Goal: Task Accomplishment & Management: Manage account settings

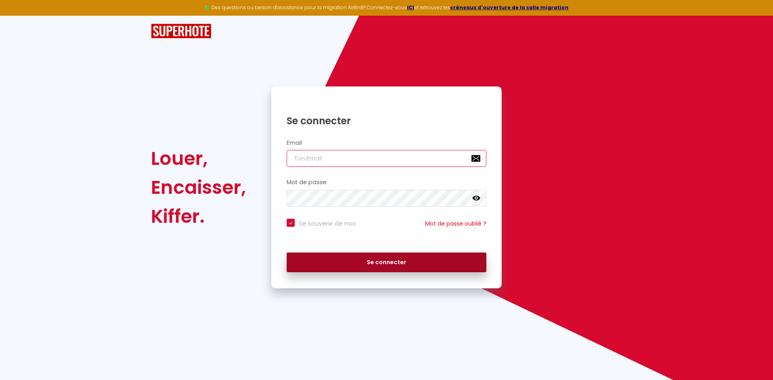
type input "[EMAIL_ADDRESS][PERSON_NAME][DOMAIN_NAME]"
click at [339, 260] on button "Se connecter" at bounding box center [387, 263] width 200 height 20
checkbox input "true"
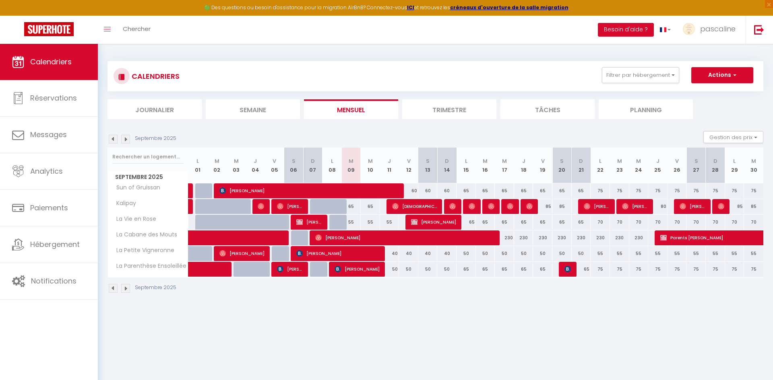
click at [547, 208] on div "85" at bounding box center [542, 206] width 19 height 15
type input "85"
type input "Ven 19 Septembre 2025"
type input "Sam 20 Septembre 2025"
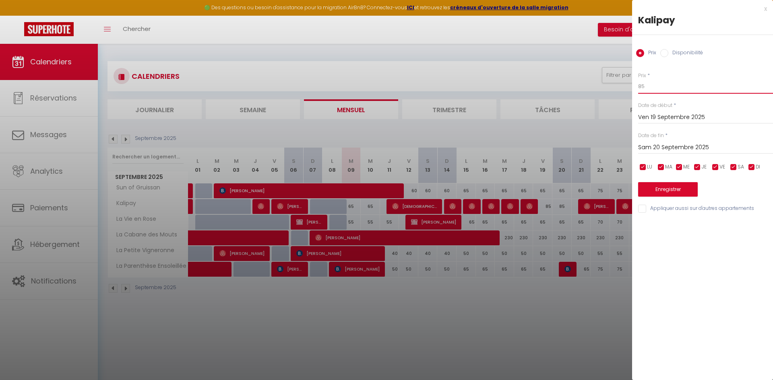
click at [667, 87] on input "85" at bounding box center [705, 86] width 135 height 14
type input "80"
click at [666, 184] on button "Enregistrer" at bounding box center [668, 189] width 60 height 14
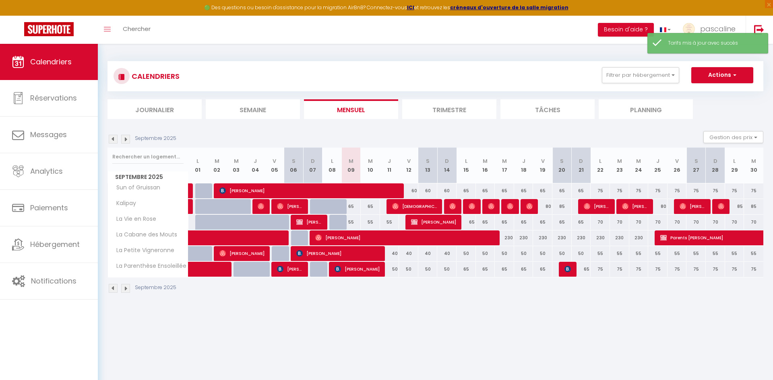
click at [569, 205] on div "85" at bounding box center [561, 206] width 19 height 15
type input "85"
type input "Sam 20 Septembre 2025"
type input "Dim 21 Septembre 2025"
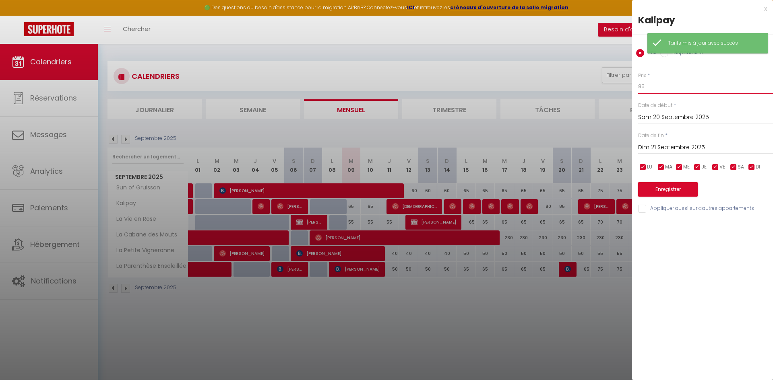
click at [646, 83] on input "85" at bounding box center [705, 86] width 135 height 14
type input "80"
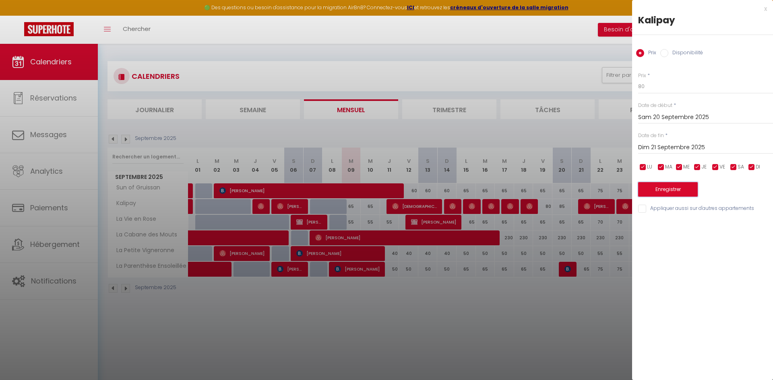
click at [651, 190] on button "Enregistrer" at bounding box center [668, 189] width 60 height 14
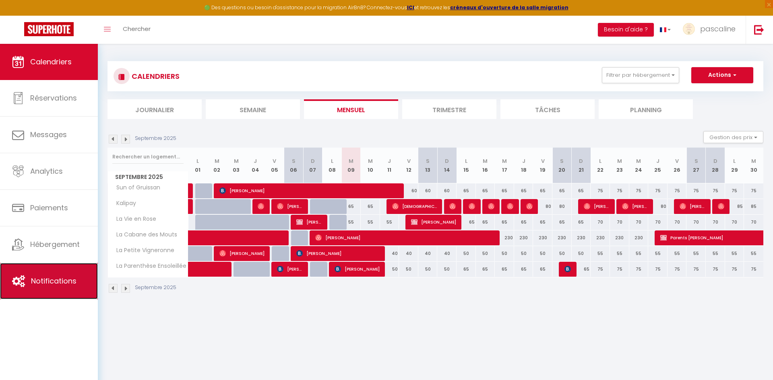
click at [54, 287] on link "Notifications" at bounding box center [49, 281] width 98 height 36
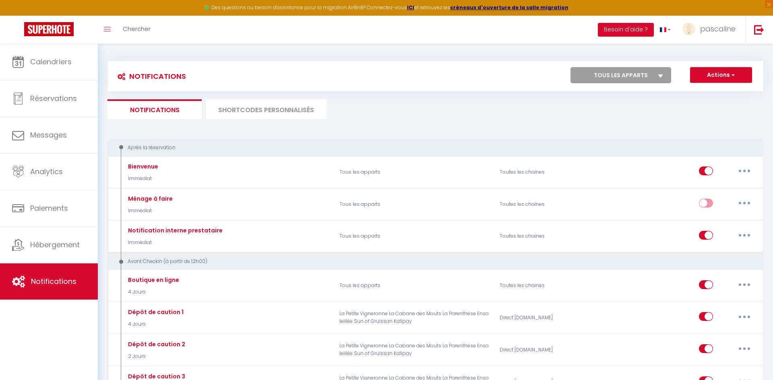
click at [246, 111] on li "SHORTCODES PERSONNALISÉS" at bounding box center [266, 109] width 121 height 20
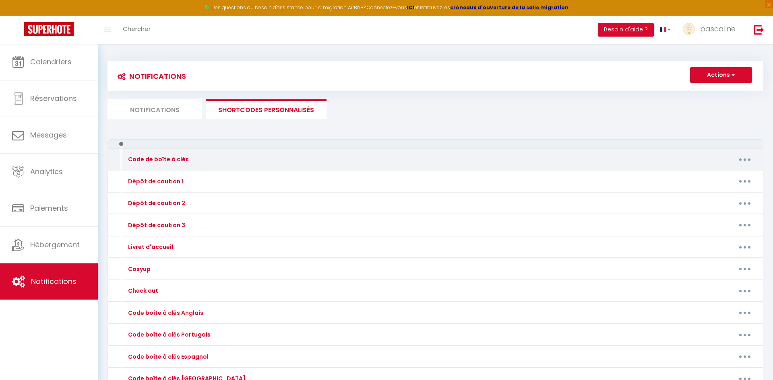
click at [745, 160] on icon "button" at bounding box center [744, 160] width 2 height 2
click at [727, 178] on link "Editer" at bounding box center [724, 178] width 60 height 14
type input "Code de boîte à clés"
type textarea "Code de boîte à clés"
type textarea "Bonjour [GUEST:FIRST_NAME], L'entrée de l'immeuble se situe en face du panneau …"
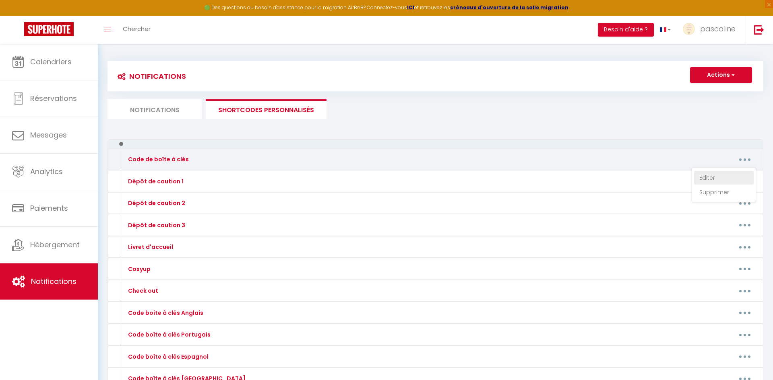
type textarea "Bonjour [GUEST:FIRST_NAME], La boîte à clés se trouve sur la gauche du portillo…"
type textarea "Bonjour [GUEST:FIRST_NAME] , Le code de la boîte à clés est le 0809 Bon séjour …"
type textarea "Bonjour [GUEST:FIRST_NAME], Cliquez sur ce lien pour accéder à l'appartement : …"
type textarea "Bonjour [GUEST:FIRST_NAME], L'entrée de l'immeuble se situe en face du panneau …"
type textarea "Bonjour [GUEST:FIRST_NAME], Vous trouverez devant la porte de l'immeuble un boi…"
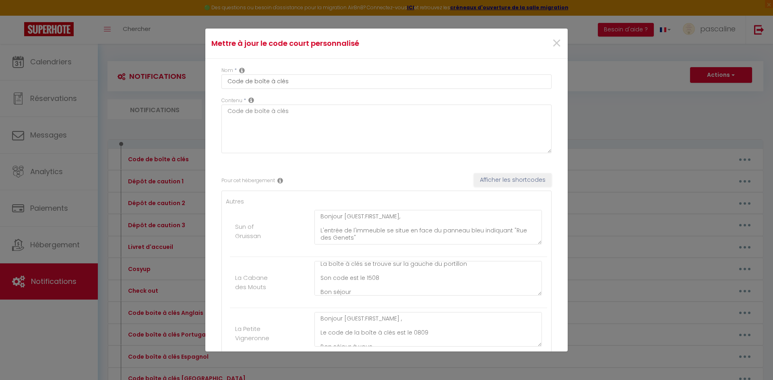
scroll to position [20, 0]
click at [398, 273] on textarea "Bonjour [GUEST:FIRST_NAME], La boîte à clés se trouve sur la gauche du portillo…" at bounding box center [427, 278] width 227 height 35
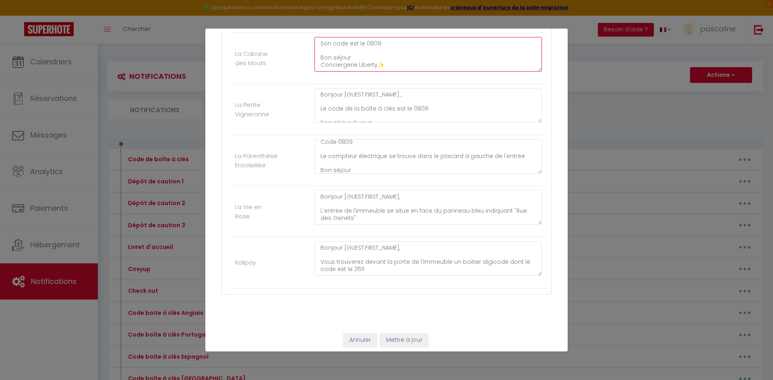
scroll to position [228, 0]
type textarea "Bonjour [GUEST:FIRST_NAME], La boîte à clés se trouve sur la gauche du portillo…"
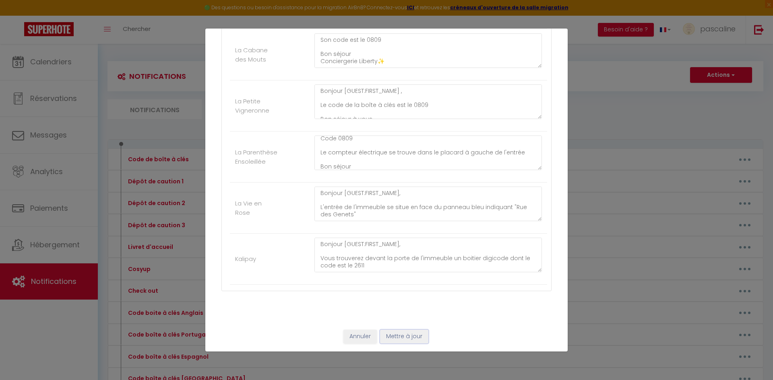
click at [409, 335] on button "Mettre à jour" at bounding box center [404, 337] width 48 height 14
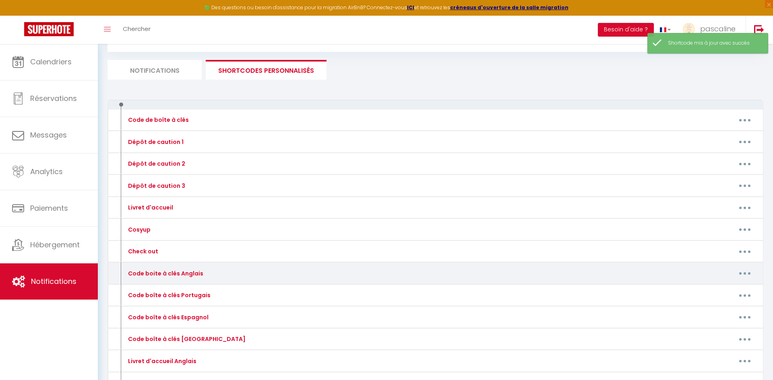
scroll to position [41, 0]
click at [750, 272] on button "button" at bounding box center [744, 272] width 23 height 13
click at [730, 288] on link "Editer" at bounding box center [724, 291] width 60 height 14
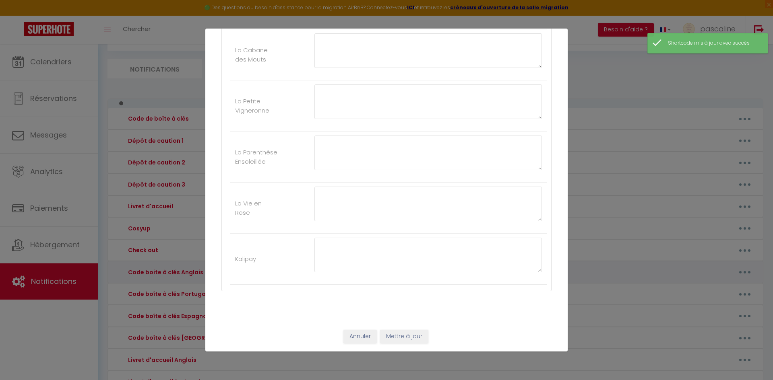
type input "Code boite à clés Anglais"
type textarea "Key box code"
type textarea "Hello [GUEST:FIRST_NAME], The building entrance is opposite the blue sign indic…"
type textarea "Hello [GUEST:FIRST_NAME], The key box is located on the left of the gate. Its c…"
type textarea "Hello [GUEST:FIRST_NAME], The key box code is 0809 Enjoy your stay. Liberty Con…"
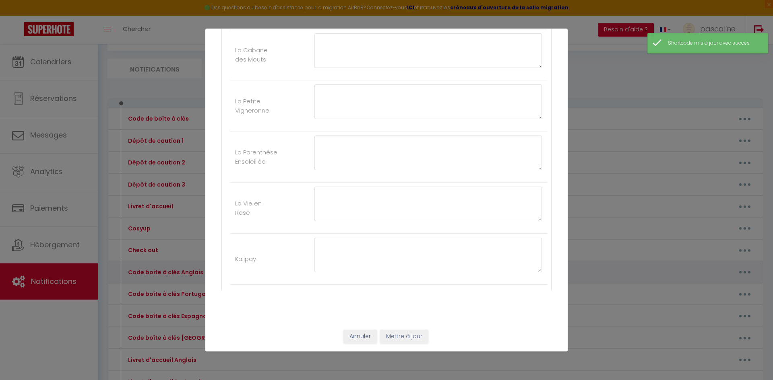
type textarea "Hello [GUEST:FIRST_NAME], Click on this link to access the apartment: [URL][DOM…"
type textarea "Hello [GUEST:FIRST_NAME], The building entrance is opposite the blue sign indic…"
type textarea "Hello [GUEST:FIRST_NAME], You will find a keypad in front of the building entra…"
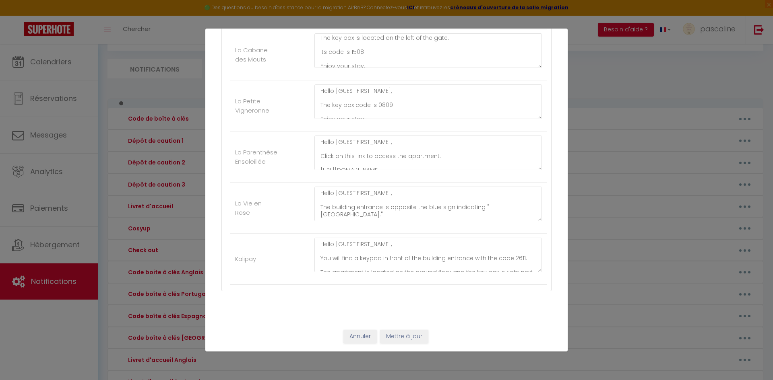
scroll to position [17, 0]
click at [400, 50] on textarea "Hello [GUEST:FIRST_NAME], The key box is located on the left of the gate. Its c…" at bounding box center [427, 50] width 227 height 35
type textarea "Hello [GUEST:FIRST_NAME], The key box is located on the left of the gate. Its c…"
click at [398, 336] on button "Mettre à jour" at bounding box center [404, 337] width 48 height 14
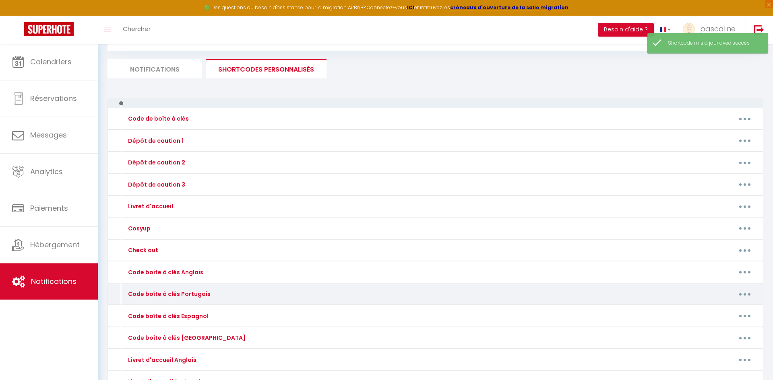
drag, startPoint x: 746, startPoint y: 293, endPoint x: 739, endPoint y: 301, distance: 10.8
click at [746, 293] on button "button" at bounding box center [744, 294] width 23 height 13
click at [725, 312] on link "Editer" at bounding box center [724, 313] width 60 height 14
type input "Code boîte à clés Portugais"
type textarea "Código da caixa chave"
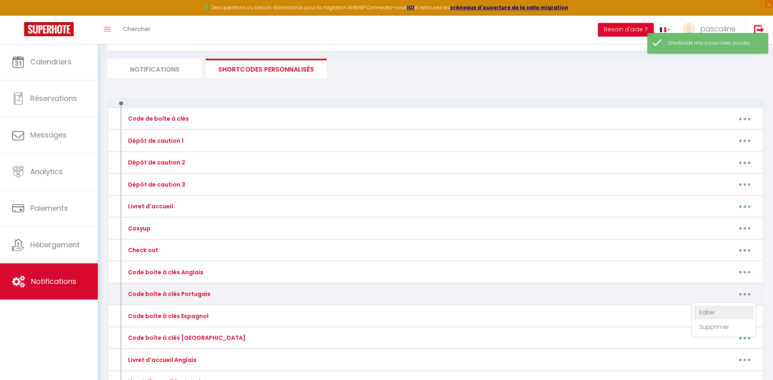
type textarea "Olá [GUEST:FIRST_NAME], A entrada do prédio fica em frente à placa azul que ind…"
type textarea "Olá [GUEST:FIRST_NAME], A caixa [PERSON_NAME] fica à esquerda do portão. O códi…"
type textarea "Olá [GUEST:FIRST_NAME], O código da caixa [PERSON_NAME] é 0809 Boa estadia. Con…"
type textarea "Olá [GUEST:FIRST_NAME], Clique neste link para acessar o apartamento: [URL][DOM…"
type textarea "Olá [GUEST:FIRST_NAME], A entrada do prédio fica em frente à placa azul que ind…"
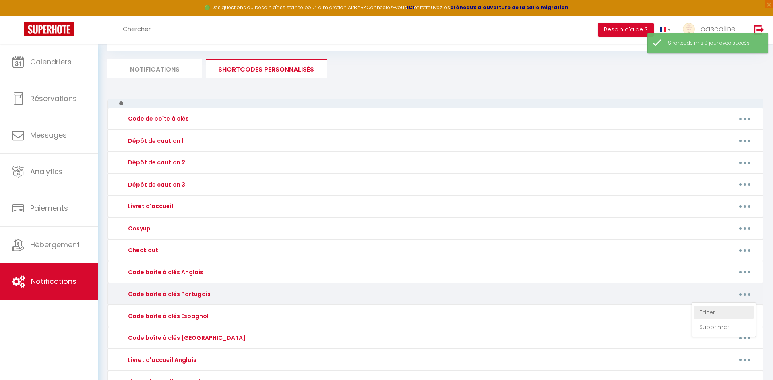
type textarea "Olá [GUEST:FIRST_NAME], Você encontrará um teclado numérico em frente à entrada…"
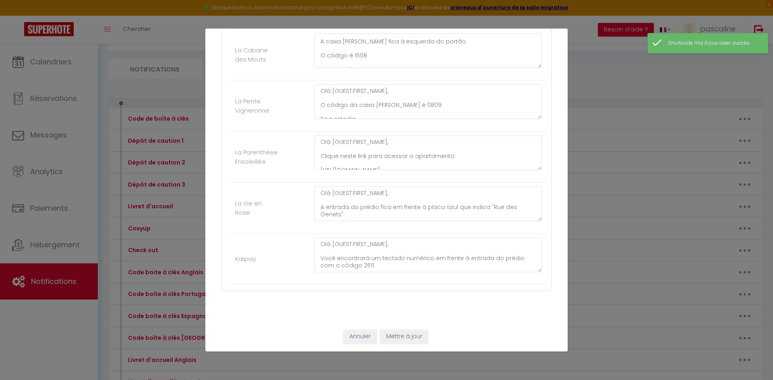
scroll to position [14, 0]
click at [386, 54] on textarea "Olá [GUEST:FIRST_NAME], A caixa [PERSON_NAME] fica à esquerda do portão. O códi…" at bounding box center [427, 50] width 227 height 35
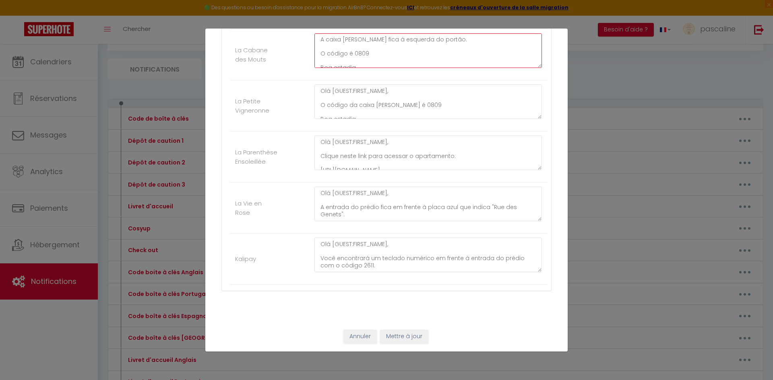
type textarea "Olá [GUEST:FIRST_NAME], A caixa [PERSON_NAME] fica à esquerda do portão. O códi…"
click at [413, 335] on button "Mettre à jour" at bounding box center [404, 337] width 48 height 14
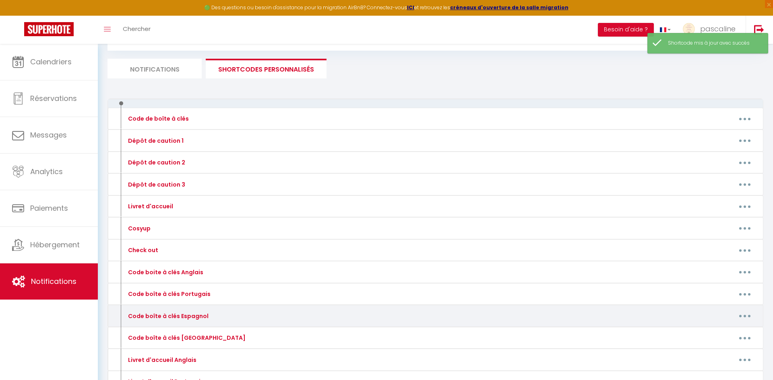
click at [745, 317] on icon "button" at bounding box center [744, 316] width 2 height 2
click at [729, 331] on link "Editer" at bounding box center [724, 335] width 60 height 14
type input "Code boîte à clés Espagnol"
type textarea "Código de caja de llaves"
type textarea "Hola [GUEST:FIRST_NAME], La entrada del edificio está frente al cartel azul que…"
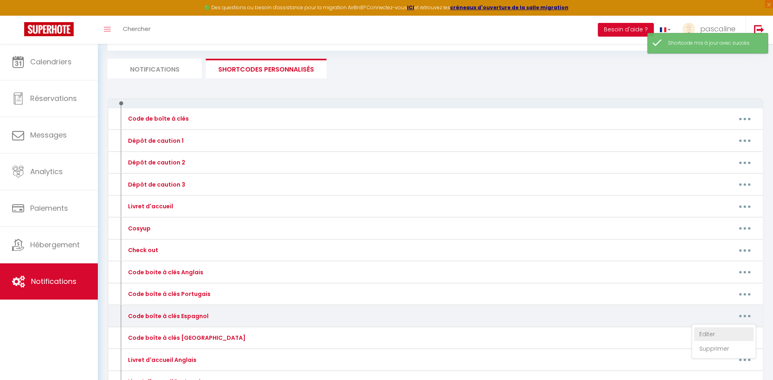
type textarea "Hola [GUEST:FIRST_NAME], La caja de llaves se encuentra a la izquierda de la pu…"
type textarea "Hola [GUEST:FIRST_NAME], El código de la caja de llaves es 0809 Disfrute de su …"
type textarea "Hola [GUEST:FIRST_NAME], Haz clic en este enlace para acceder al apartamento: […"
type textarea "Hola [GUEST:FIRST_NAME], La entrada del edificio está frente al cartel azul que…"
type textarea "Hola [GUEST:FIRST_NAME], Encontrará un teclado frente a la entrada del edificio…"
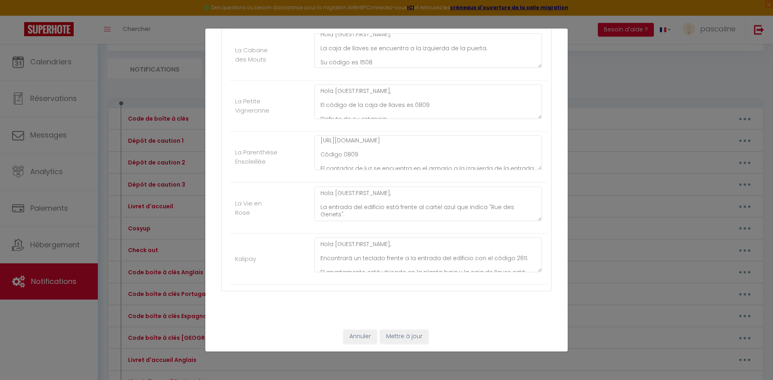
scroll to position [7, 0]
click at [386, 57] on textarea "Hola [GUEST:FIRST_NAME], La caja de llaves se encuentra a la izquierda de la pu…" at bounding box center [427, 50] width 227 height 35
click at [380, 64] on textarea "Hola [GUEST:FIRST_NAME], La caja de llaves se encuentra a la izquierda de la pu…" at bounding box center [427, 50] width 227 height 35
type textarea "Hola [GUEST:FIRST_NAME], La caja de llaves se encuentra a la izquierda de la pu…"
click at [416, 342] on button "Mettre à jour" at bounding box center [404, 337] width 48 height 14
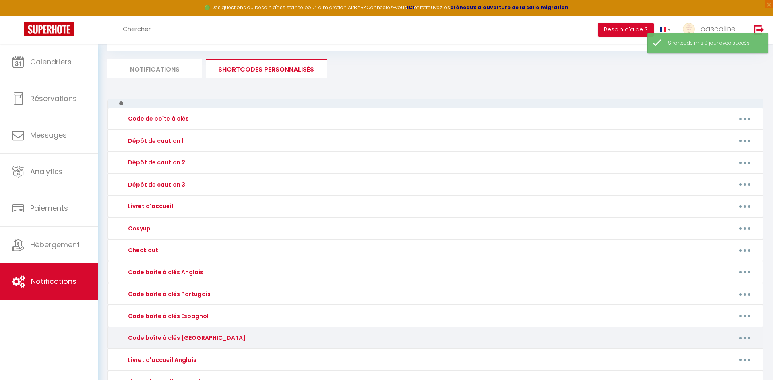
click at [745, 338] on icon "button" at bounding box center [744, 338] width 2 height 2
click at [726, 358] on link "Editer" at bounding box center [724, 357] width 60 height 14
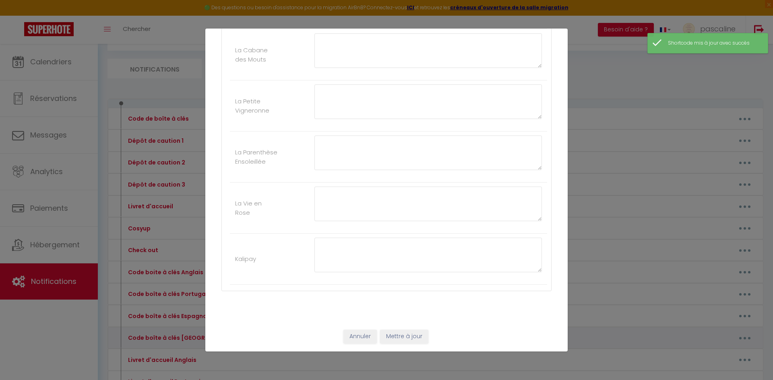
type input "Code boîte à clés [GEOGRAPHIC_DATA]"
type textarea "Codice [PERSON_NAME] portachiavi"
type textarea "Salve [GUEST:FIRST_NAME], L'ingresso dell'edificio si trova di fronte al cartel…"
type textarea "Salve [GUEST:FIRST_NAME], La cassetta portachiavi si trova a sinistra [PERSON_N…"
type textarea "Salve [GUEST:FIRST_NAME], Il codice [PERSON_NAME] portachiavi è 0809 Buon soggi…"
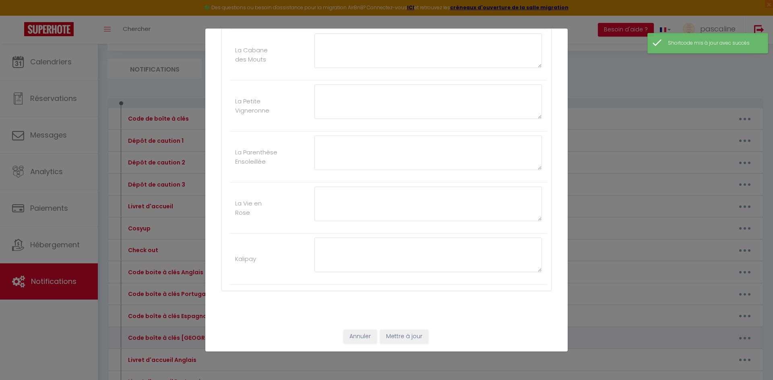
type textarea "Salve [GUEST:FIRST_NAME], Clicca su questo link per accedere all'appartamento: …"
type textarea "Salve , L'ingresso dell'edificio si trova di fronte al cartello blu che indica …"
type textarea "Salve [GUEST:FIRST_NAME], Troverà un tastierino numerico di fronte all'ingresso…"
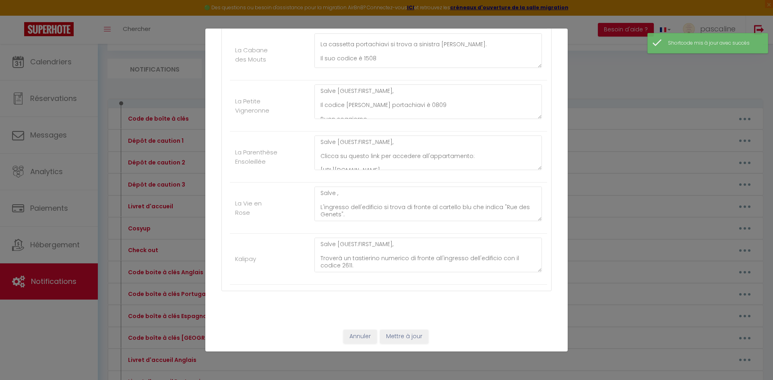
scroll to position [10, 0]
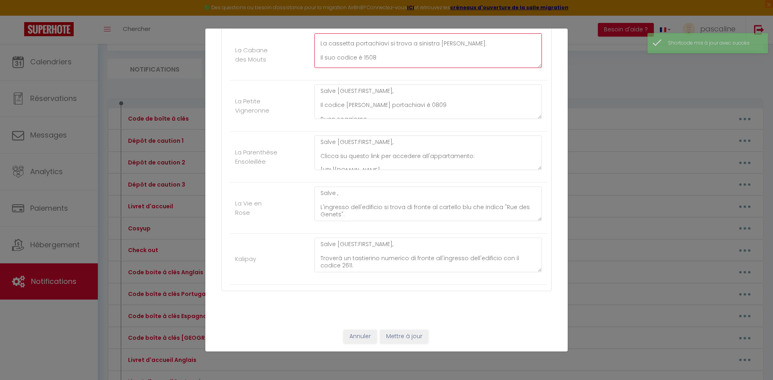
click at [397, 58] on textarea "Salve [GUEST:FIRST_NAME], La cassetta portachiavi si trova a sinistra [PERSON_N…" at bounding box center [427, 50] width 227 height 35
type textarea "Salve [GUEST:FIRST_NAME], La cassetta portachiavi si trova a sinistra [PERSON_N…"
click at [419, 339] on button "Mettre à jour" at bounding box center [404, 337] width 48 height 14
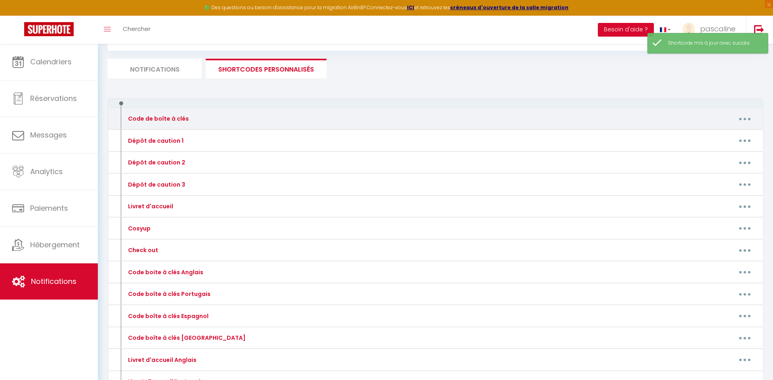
click at [750, 123] on button "button" at bounding box center [744, 118] width 23 height 13
click at [731, 140] on link "Editer" at bounding box center [724, 137] width 60 height 14
type input "Code de boîte à clés"
type textarea "Code de boîte à clés"
type textarea "Bonjour [GUEST:FIRST_NAME], L'entrée de l'immeuble se situe en face du panneau …"
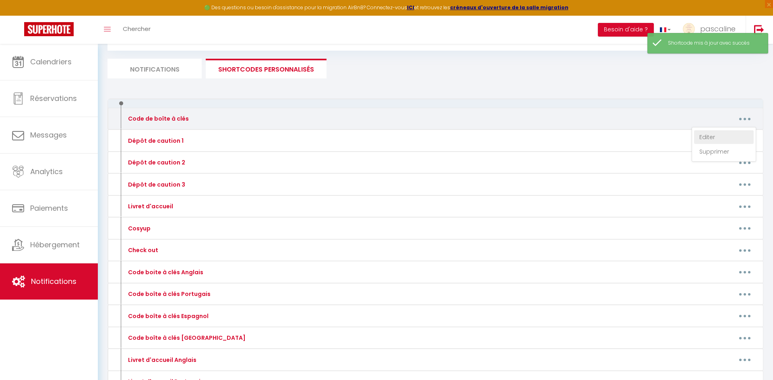
type textarea "Bonjour [GUEST:FIRST_NAME], La boîte à clés se trouve sur la gauche du portillo…"
type textarea "Bonjour [GUEST:FIRST_NAME] , Le code de la boîte à clés est le 0809 Bon séjour …"
type textarea "Bonjour [GUEST:FIRST_NAME], Cliquez sur ce lien pour accéder à l'appartement : …"
type textarea "Bonjour [GUEST:FIRST_NAME], L'entrée de l'immeuble se situe en face du panneau …"
type textarea "Bonjour [GUEST:FIRST_NAME], Vous trouverez devant la porte de l'immeuble un boi…"
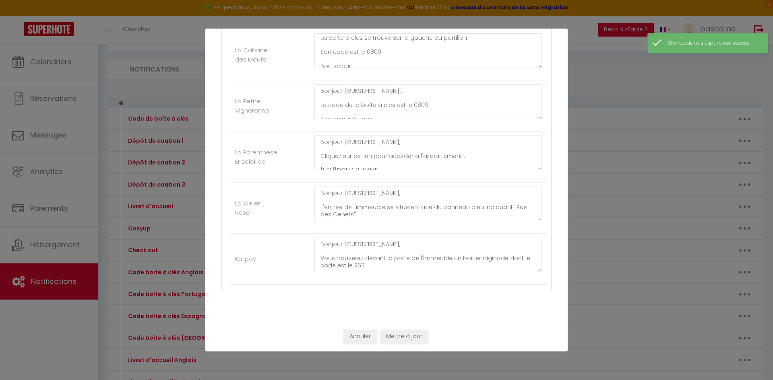
scroll to position [18, 0]
click at [369, 336] on button "Annuler" at bounding box center [359, 337] width 33 height 14
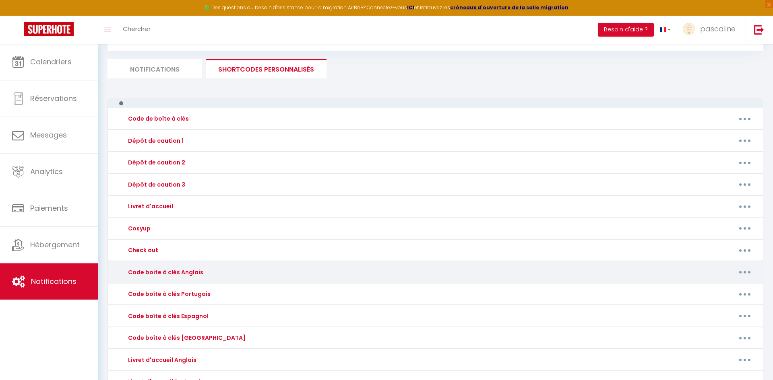
click at [748, 275] on button "button" at bounding box center [744, 272] width 23 height 13
click at [736, 285] on link "Editer" at bounding box center [724, 291] width 60 height 14
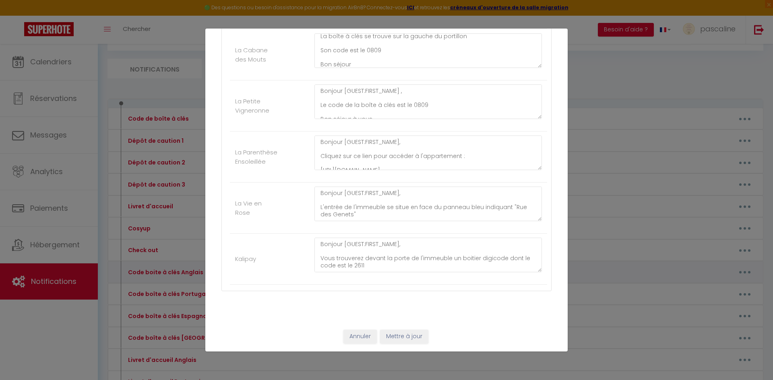
type input "Code boite à clés Anglais"
type textarea "Key box code"
type textarea "Hello [GUEST:FIRST_NAME], The building entrance is opposite the blue sign indic…"
type textarea "Hello [GUEST:FIRST_NAME], The key box is located on the left of the gate. Its c…"
type textarea "Hello [GUEST:FIRST_NAME], The key box code is 0809 Enjoy your stay. Liberty Con…"
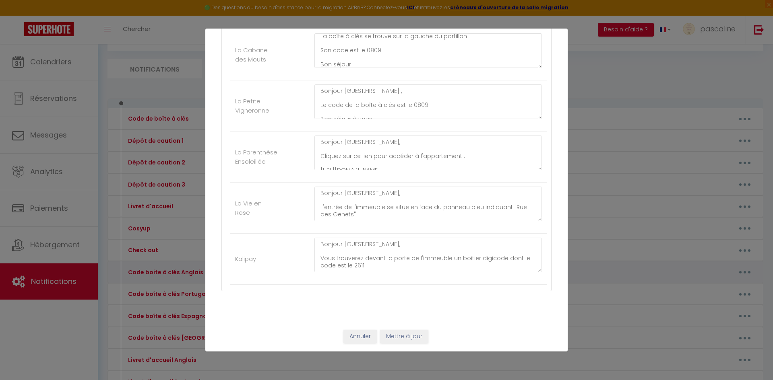
type textarea "Hello [GUEST:FIRST_NAME], Click on this link to access the apartment: [URL][DOM…"
type textarea "Hello [GUEST:FIRST_NAME], The building entrance is opposite the blue sign indic…"
type textarea "Hello [GUEST:FIRST_NAME], You will find a keypad in front of the building entra…"
click at [366, 334] on button "Annuler" at bounding box center [359, 337] width 33 height 14
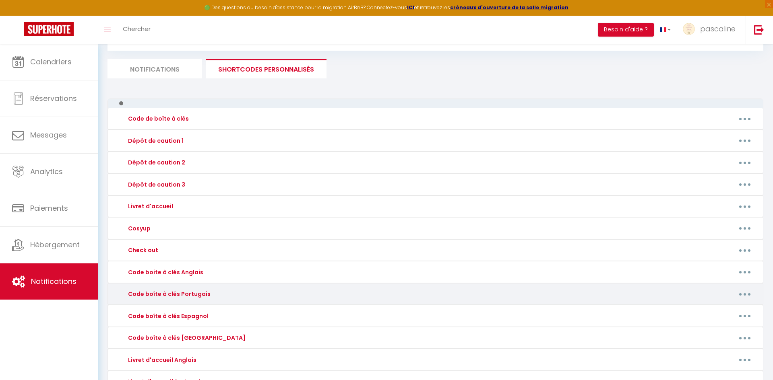
click at [747, 293] on button "button" at bounding box center [744, 294] width 23 height 13
click at [718, 309] on link "Editer" at bounding box center [724, 313] width 60 height 14
type input "Code boîte à clés Portugais"
type textarea "Código da caixa chave"
type textarea "Olá [GUEST:FIRST_NAME], A entrada do prédio fica em frente à placa azul que ind…"
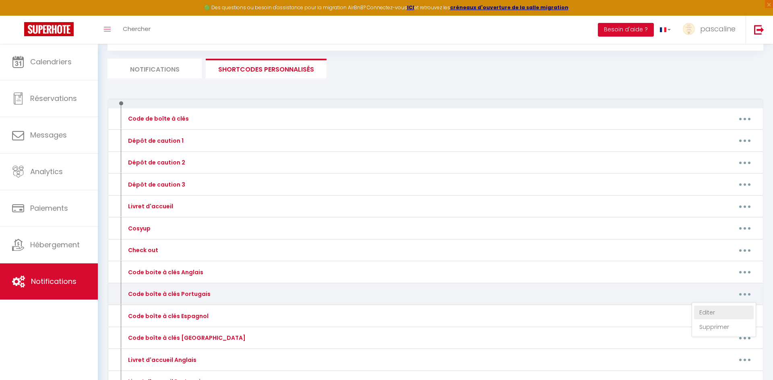
type textarea "Olá [GUEST:FIRST_NAME], A caixa [PERSON_NAME] fica à esquerda do portão. O códi…"
type textarea "Olá [GUEST:FIRST_NAME], O código da caixa [PERSON_NAME] é 0809 Boa estadia. Con…"
type textarea "Olá [GUEST:FIRST_NAME], Clique neste link para acessar o apartamento: [URL][DOM…"
type textarea "Olá [GUEST:FIRST_NAME], A entrada do prédio fica em frente à placa azul que ind…"
type textarea "Olá [GUEST:FIRST_NAME], Você encontrará um teclado numérico em frente à entrada…"
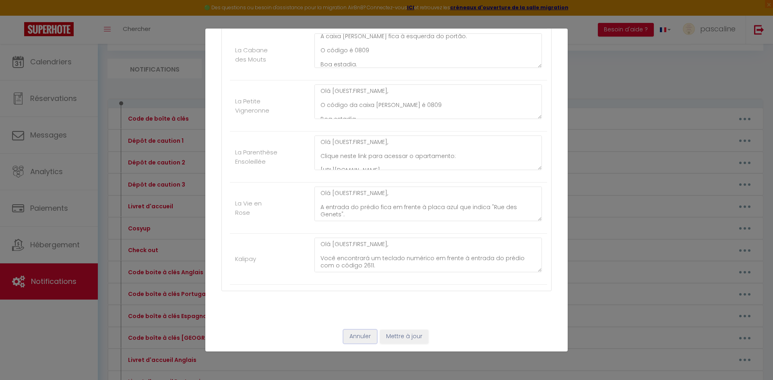
click at [366, 336] on button "Annuler" at bounding box center [359, 337] width 33 height 14
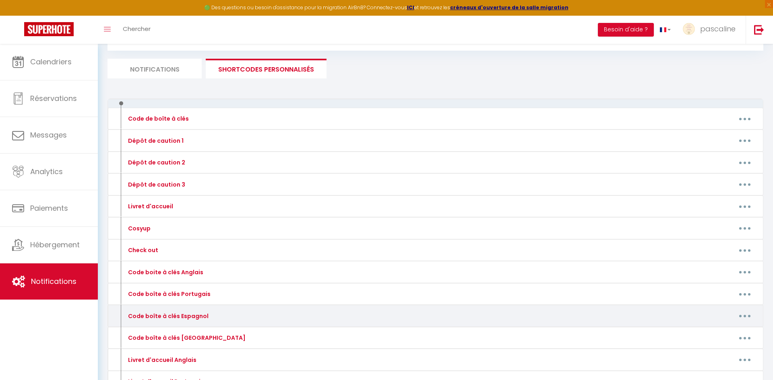
click at [748, 319] on button "button" at bounding box center [744, 316] width 23 height 13
click at [739, 334] on link "Editer" at bounding box center [724, 335] width 60 height 14
type input "Code boîte à clés Espagnol"
type textarea "Código de caja de llaves"
type textarea "Hola [GUEST:FIRST_NAME], La entrada del edificio está frente al cartel azul que…"
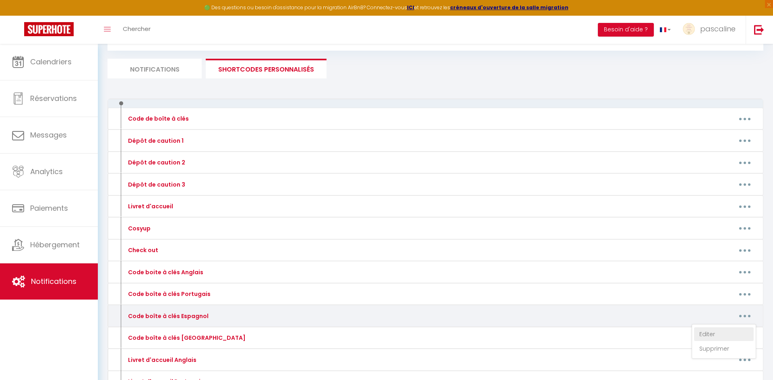
type textarea "Hola [GUEST:FIRST_NAME], La caja de llaves se encuentra a la izquierda de la pu…"
type textarea "Hola [GUEST:FIRST_NAME], El código de la caja de llaves es 0809 Disfrute de su …"
type textarea "Hola [GUEST:FIRST_NAME], Haz clic en este enlace para acceder al apartamento: […"
type textarea "Hola [GUEST:FIRST_NAME], La entrada del edificio está frente al cartel azul que…"
type textarea "Hola [GUEST:FIRST_NAME], Encontrará un teclado frente a la entrada del edificio…"
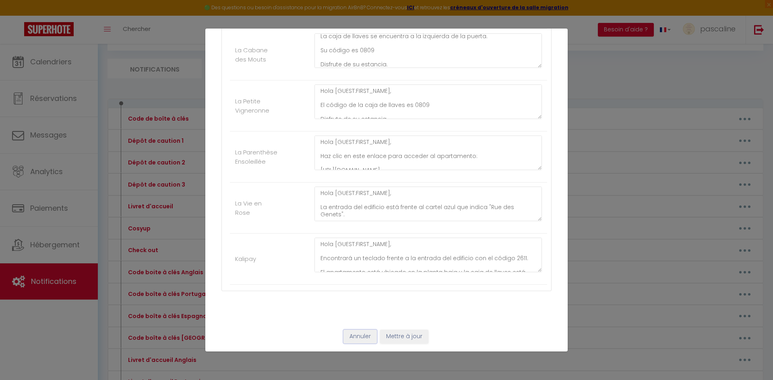
click at [358, 342] on button "Annuler" at bounding box center [359, 337] width 33 height 14
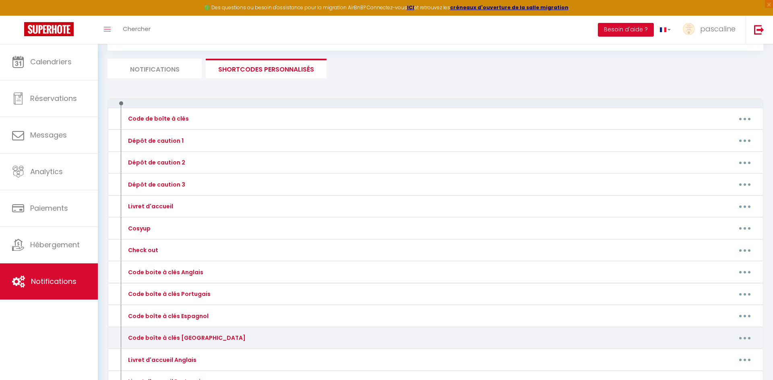
click at [745, 339] on icon "button" at bounding box center [744, 338] width 2 height 2
click at [737, 353] on link "Editer" at bounding box center [724, 357] width 60 height 14
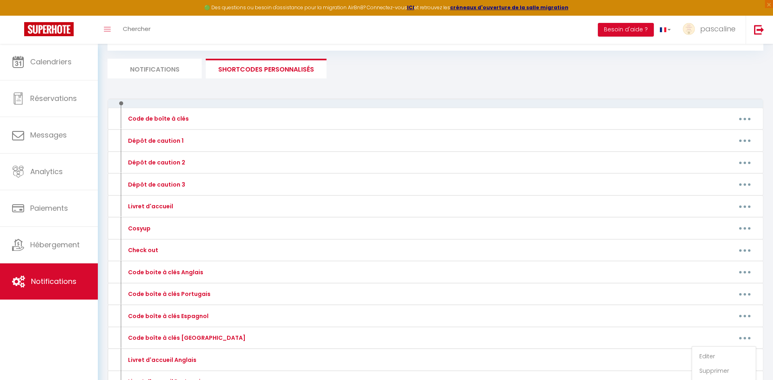
type input "Code boîte à clés [GEOGRAPHIC_DATA]"
type textarea "Codice [PERSON_NAME] portachiavi"
type textarea "Salve [GUEST:FIRST_NAME], L'ingresso dell'edificio si trova di fronte al cartel…"
type textarea "Salve [GUEST:FIRST_NAME], La cassetta portachiavi si trova a sinistra [PERSON_N…"
type textarea "Salve [GUEST:FIRST_NAME], Il codice [PERSON_NAME] portachiavi è 0809 Buon soggi…"
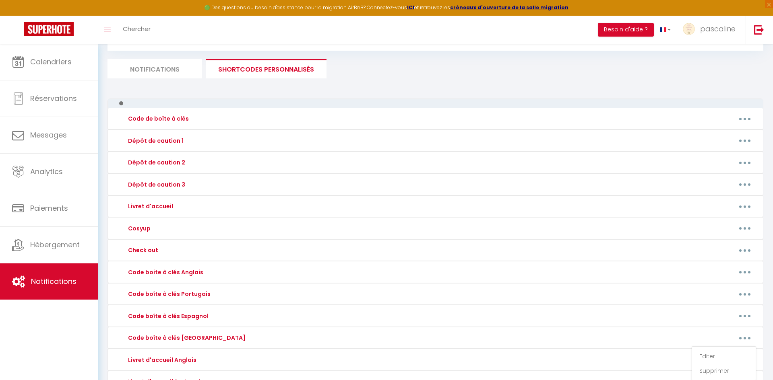
type textarea "Salve [GUEST:FIRST_NAME], Clicca su questo link per accedere all'appartamento: …"
type textarea "Salve , L'ingresso dell'edificio si trova di fronte al cartello blu che indica …"
type textarea "Salve [GUEST:FIRST_NAME], Troverà un tastierino numerico di fronte all'ingresso…"
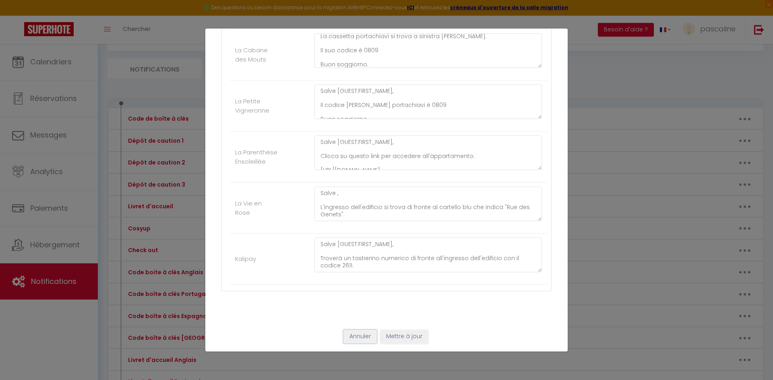
click at [363, 339] on button "Annuler" at bounding box center [359, 337] width 33 height 14
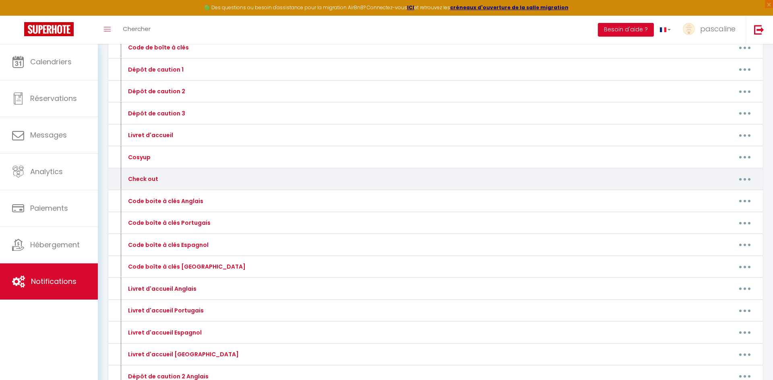
scroll to position [114, 0]
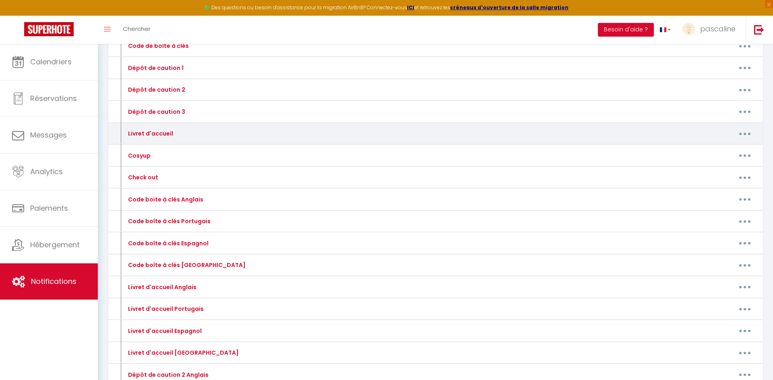
click at [748, 129] on button "button" at bounding box center [744, 133] width 23 height 13
click at [722, 152] on link "Editer" at bounding box center [724, 152] width 60 height 14
type input "Livret d'accueil"
type textarea "Livret d'accueil"
type textarea "Bonjour [GUEST:FIRST_NAME], Nous sommes ravis de vous accueillir!! Afin de faci…"
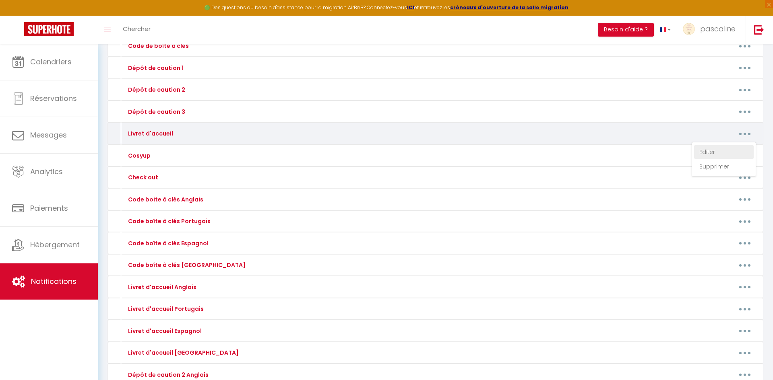
type textarea "Bonjour [GUEST:FIRST_NAME] Nous sommes ravis de vous accueillir!! Afin de facil…"
type textarea "Bonjour [GUEST:FIRST_NAME] Nous sommes ravis de vous accueillir! Afin de facili…"
type textarea "Bonjour [GUEST:FIRST_NAME] Nous sommes [PERSON_NAME] de vous accueillir!! Afin …"
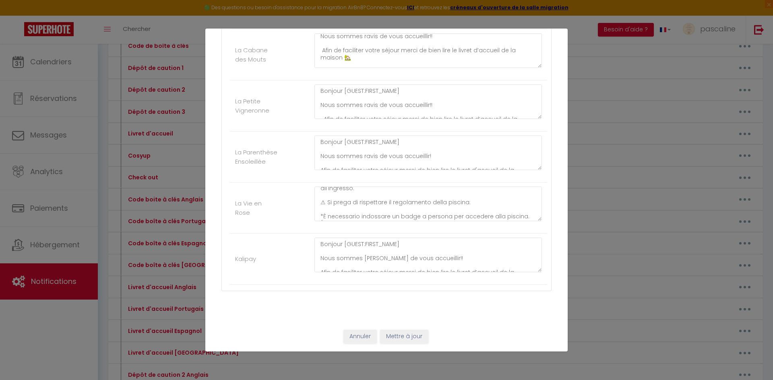
scroll to position [0, 0]
click at [363, 339] on button "Annuler" at bounding box center [359, 337] width 33 height 14
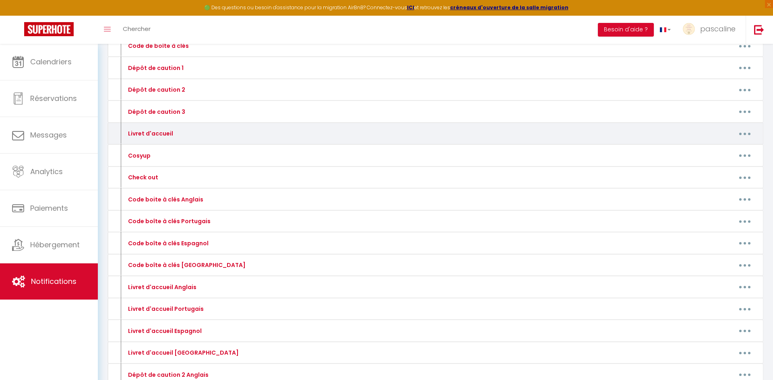
click at [749, 135] on button "button" at bounding box center [744, 133] width 23 height 13
click at [734, 154] on link "Editer" at bounding box center [724, 152] width 60 height 14
type input "Livret d'accueil"
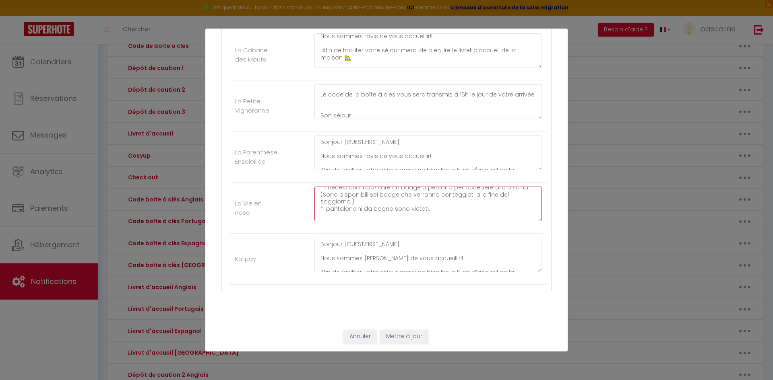
scroll to position [127, 0]
drag, startPoint x: 319, startPoint y: 189, endPoint x: 486, endPoint y: 227, distance: 171.8
click at [486, 227] on div "Salve , L'ingresso dell'edificio si trova di fronte al cartello blu che indica …" at bounding box center [428, 208] width 238 height 43
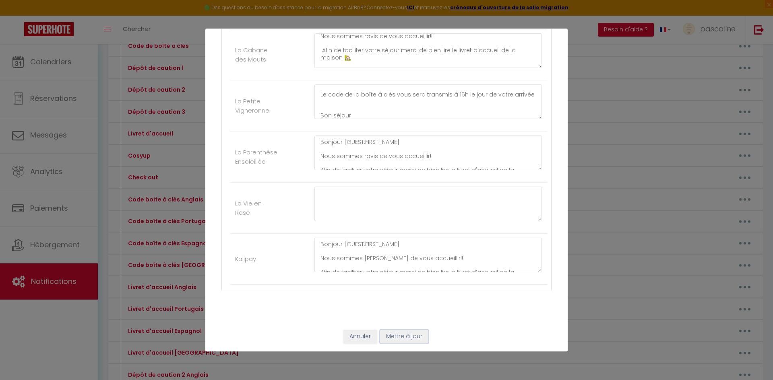
click at [411, 333] on button "Mettre à jour" at bounding box center [404, 337] width 48 height 14
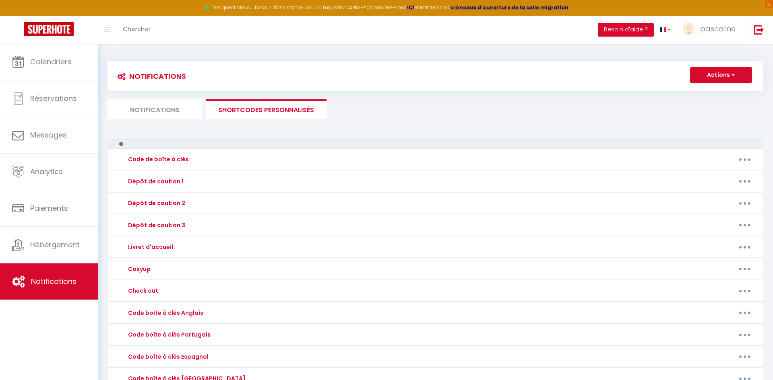
click at [144, 108] on li "Notifications" at bounding box center [154, 109] width 94 height 20
select select
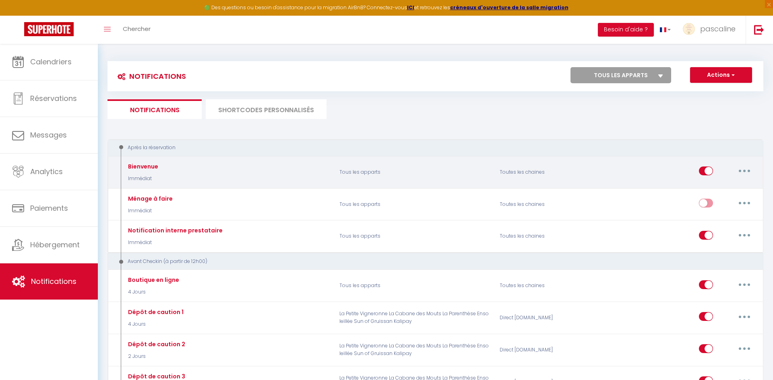
click at [747, 171] on button "button" at bounding box center [744, 171] width 23 height 13
click at [731, 184] on link "Editer" at bounding box center [724, 190] width 60 height 14
type input "Bienvenue"
select select "Immédiat"
select select "if_booking_is_paid"
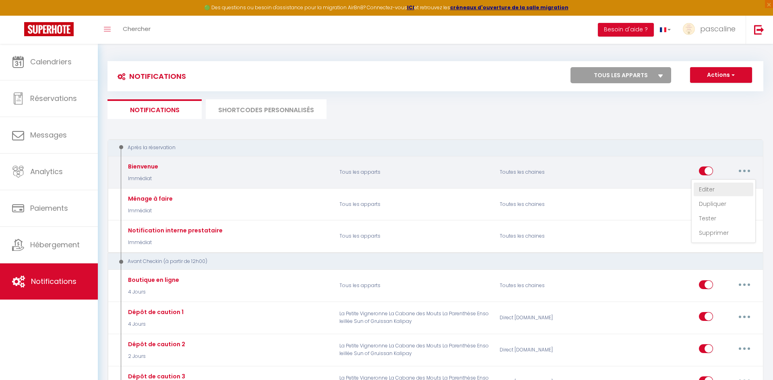
checkbox input "true"
checkbox input "false"
radio input "true"
type input "Bienvenue"
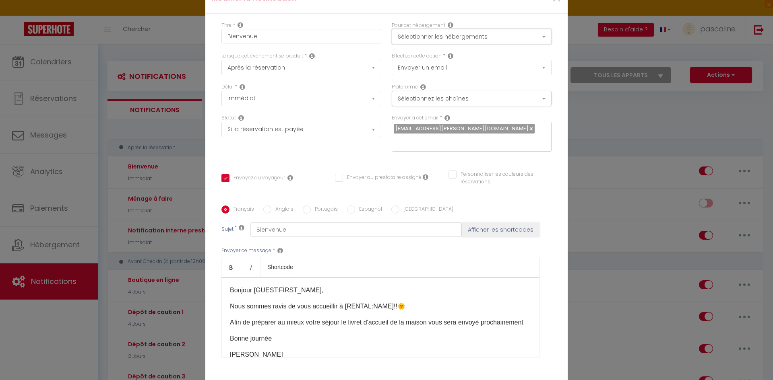
click at [454, 35] on button "Sélectionner les hébergements" at bounding box center [472, 36] width 160 height 15
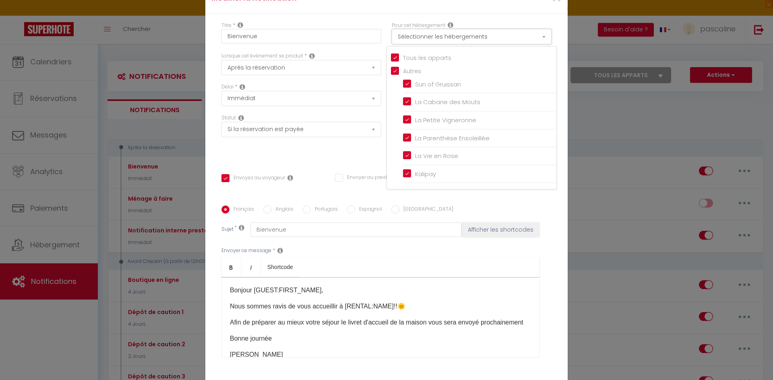
click at [454, 35] on button "Sélectionner les hébergements" at bounding box center [472, 36] width 160 height 15
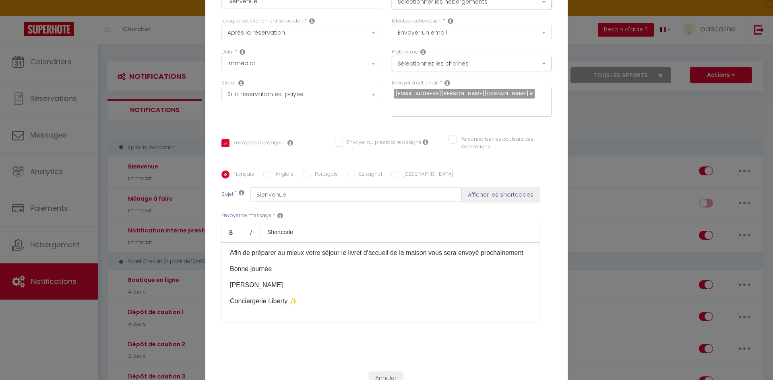
scroll to position [63, 0]
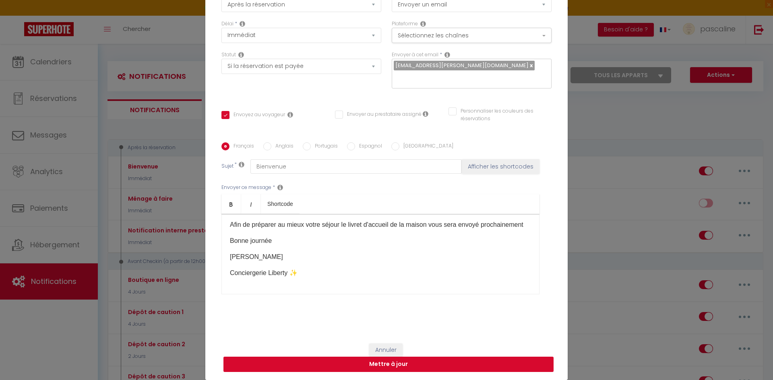
click at [400, 367] on button "Mettre à jour" at bounding box center [388, 364] width 330 height 15
checkbox input "true"
checkbox input "false"
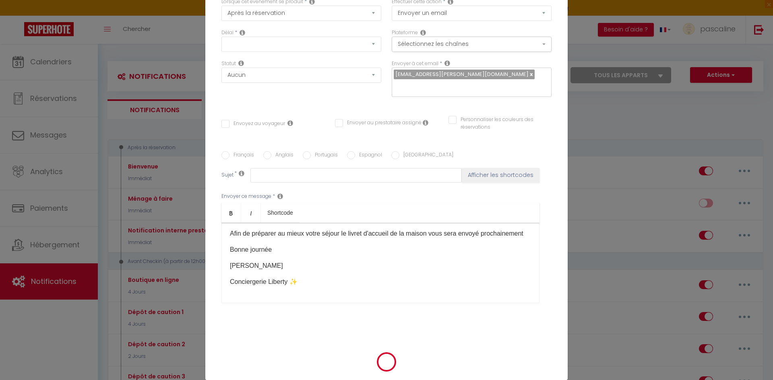
scroll to position [0, 0]
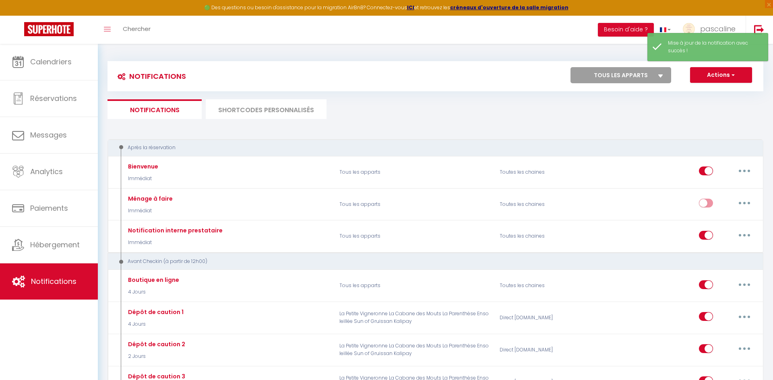
click at [238, 108] on li "SHORTCODES PERSONNALISÉS" at bounding box center [266, 109] width 121 height 20
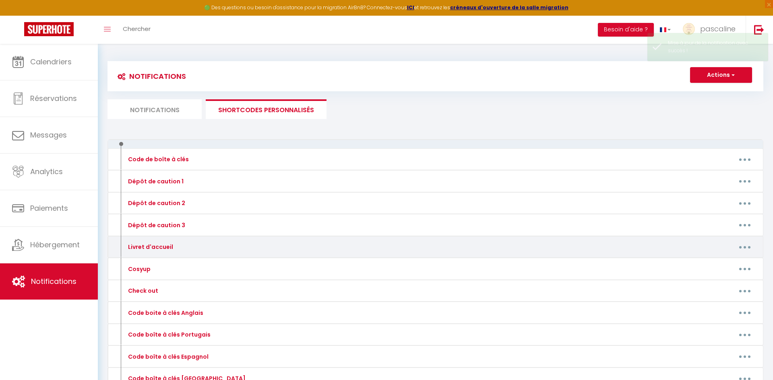
click at [748, 245] on button "button" at bounding box center [744, 247] width 23 height 13
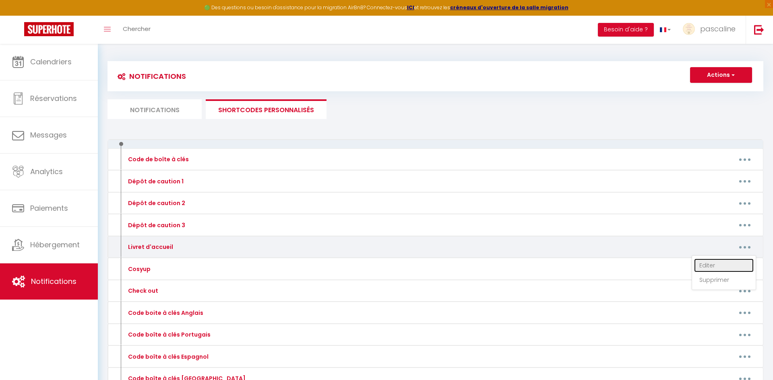
click at [738, 264] on link "Editer" at bounding box center [724, 266] width 60 height 14
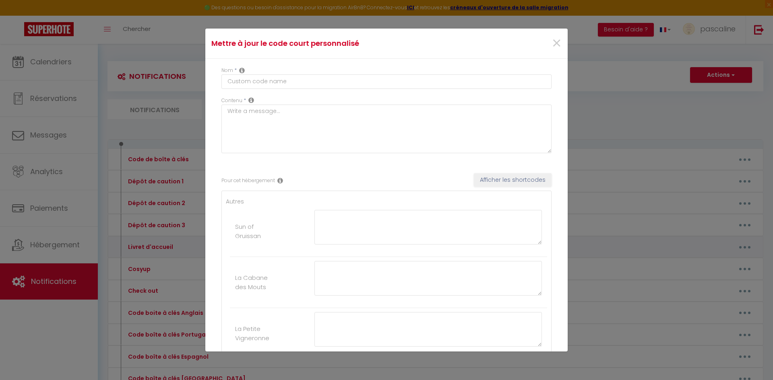
type input "Livret d'accueil"
type textarea "Livret d'accueil"
type textarea "Bonjour [GUEST:FIRST_NAME], Nous sommes ravis de vous accueillir!! Afin de faci…"
type textarea "Bonjour [GUEST:FIRST_NAME] Nous sommes ravis de vous accueillir!! Afin de facil…"
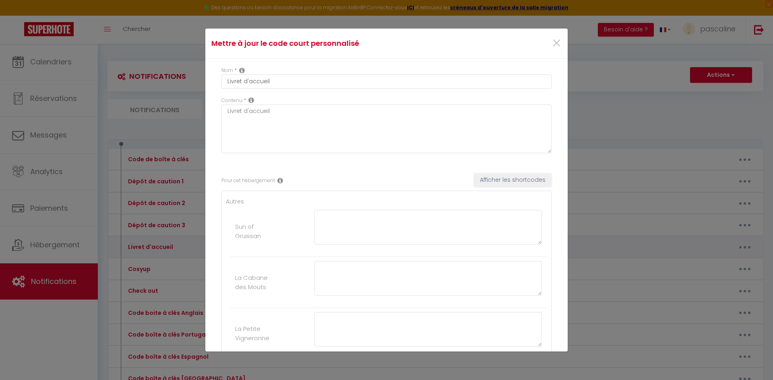
type textarea "Bonjour [GUEST:FIRST_NAME] Nous sommes ravis de vous accueillir! Afin de facili…"
type textarea "Bonjour [GUEST:FIRST_NAME] Nous sommes [PERSON_NAME] de vous accueillir!! Afin …"
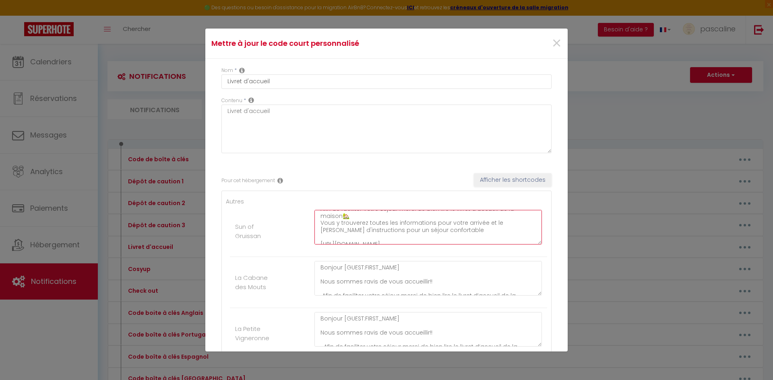
scroll to position [106, 0]
drag, startPoint x: 317, startPoint y: 215, endPoint x: 439, endPoint y: 260, distance: 130.5
click at [439, 260] on ul "Autres Sun of [PERSON_NAME] [GUEST:FIRST_NAME], Nous sommes ravis de vous accue…" at bounding box center [386, 355] width 321 height 316
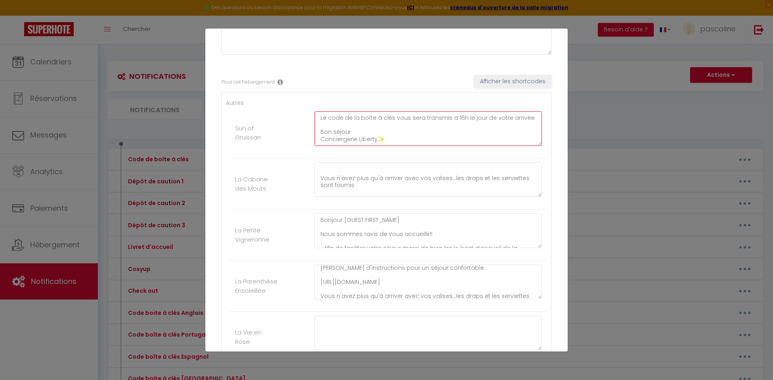
scroll to position [62, 0]
paste textarea "Bonjour [GUEST:FIRST_NAME], Nous sommes ravis de vous accueillir!! Afin de faci…"
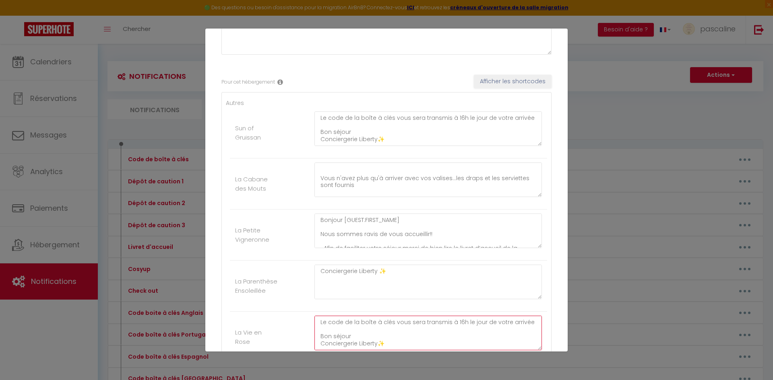
scroll to position [141, 0]
click at [478, 347] on textarea "Bonjour [GUEST:FIRST_NAME], Nous sommes ravis de vous accueillir!! Afin de faci…" at bounding box center [427, 333] width 227 height 35
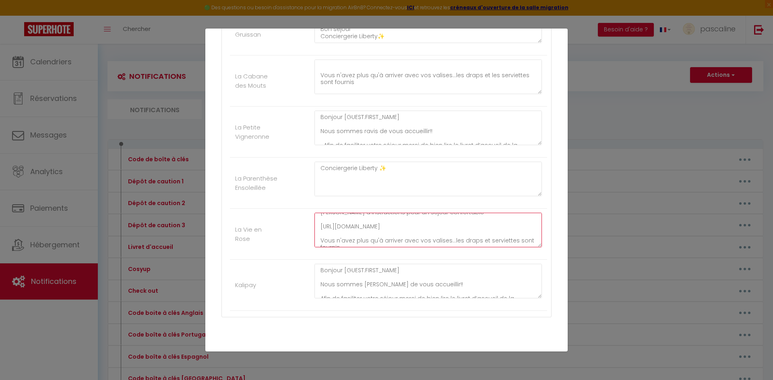
scroll to position [58, 0]
drag, startPoint x: 319, startPoint y: 223, endPoint x: 509, endPoint y: 231, distance: 190.1
click at [509, 231] on textarea "Bonjour [GUEST:FIRST_NAME], Nous sommes ravis de vous accueillir!! Afin de faci…" at bounding box center [427, 230] width 227 height 35
paste textarea "[URL][DOMAIN_NAME]"
type textarea "Bonjour [GUEST:FIRST_NAME], Nous sommes ravis de vous accueillir!! Afin de faci…"
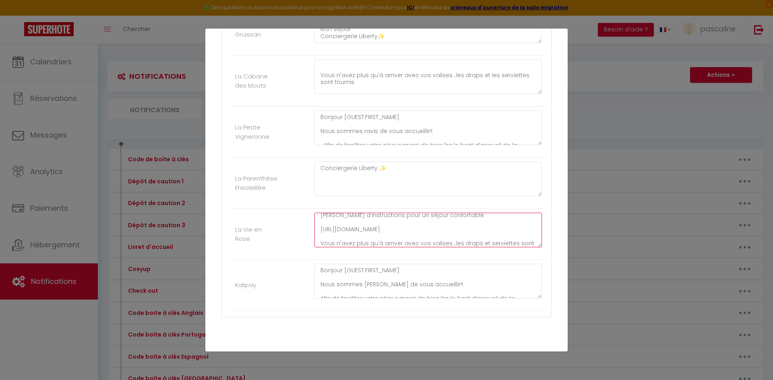
scroll to position [106, 0]
drag, startPoint x: 320, startPoint y: 217, endPoint x: 476, endPoint y: 275, distance: 166.6
click at [476, 275] on ul "Autres Sun of [PERSON_NAME] [GUEST:FIRST_NAME], Nous sommes ravis de vous accue…" at bounding box center [386, 154] width 321 height 316
paste textarea "Bonjour [GUEST:FIRST_NAME], Nous sommes ravis de vous accueillir!! Afin de faci…"
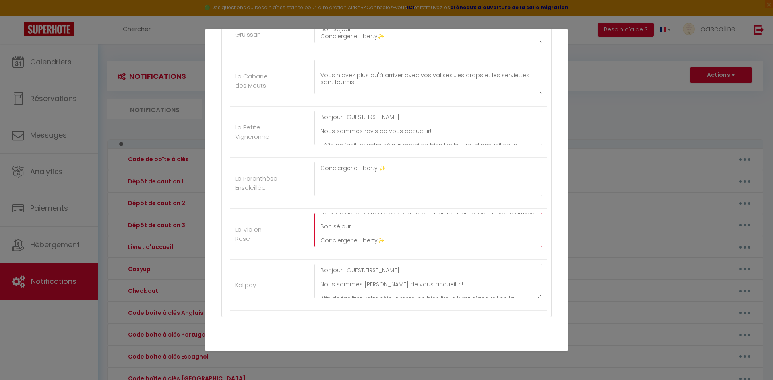
scroll to position [228, 0]
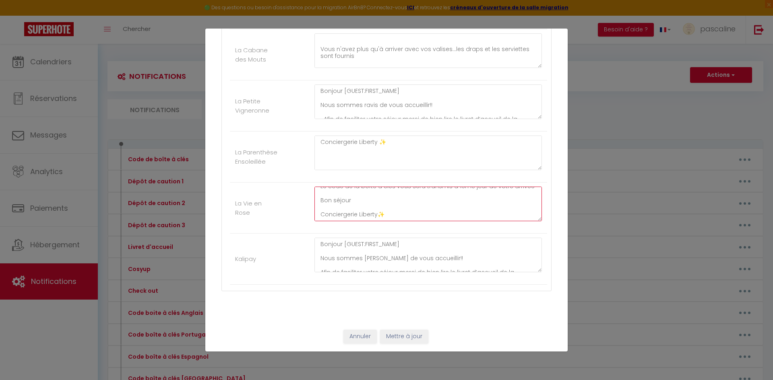
type textarea "Bonjour [GUEST:FIRST_NAME], Nous sommes ravis de vous accueillir!! Afin de faci…"
click at [395, 341] on button "Mettre à jour" at bounding box center [404, 337] width 48 height 14
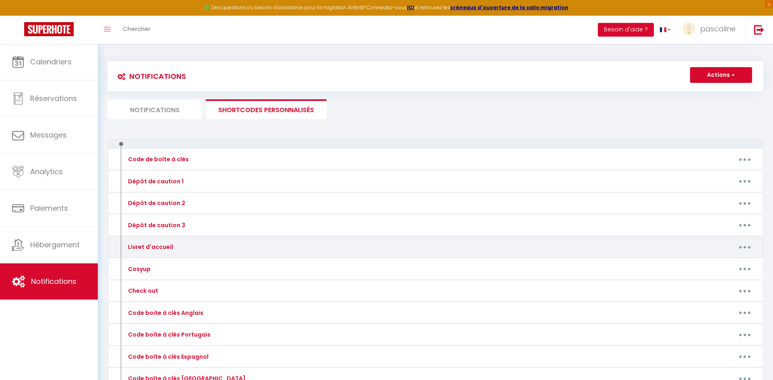
click at [745, 248] on icon "button" at bounding box center [744, 247] width 2 height 2
click at [729, 264] on link "Editer" at bounding box center [724, 266] width 60 height 14
type input "Livret d'accueil"
type textarea "Livret d'accueil"
type textarea "Bonjour [GUEST:FIRST_NAME], Nous sommes ravis de vous accueillir!! Afin de faci…"
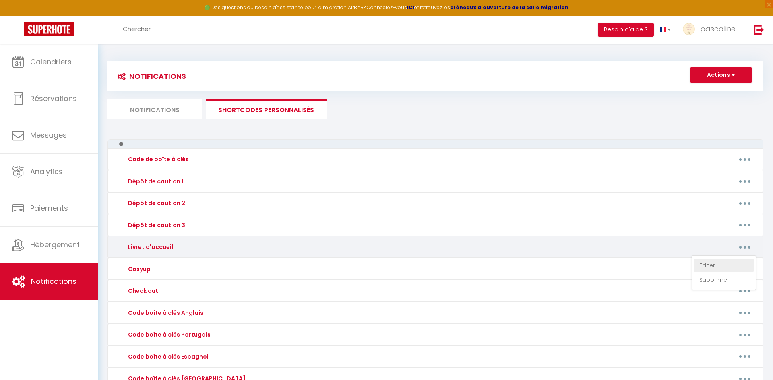
type textarea "Bonjour [GUEST:FIRST_NAME] Nous sommes ravis de vous accueillir!! Afin de facil…"
type textarea "Bonjour [GUEST:FIRST_NAME] Nous sommes ravis de vous accueillir! Afin de facili…"
type textarea "Bonjour [GUEST:FIRST_NAME], Nous sommes ravis de vous accueillir!! Afin de faci…"
type textarea "Bonjour [GUEST:FIRST_NAME] Nous sommes [PERSON_NAME] de vous accueillir!! Afin …"
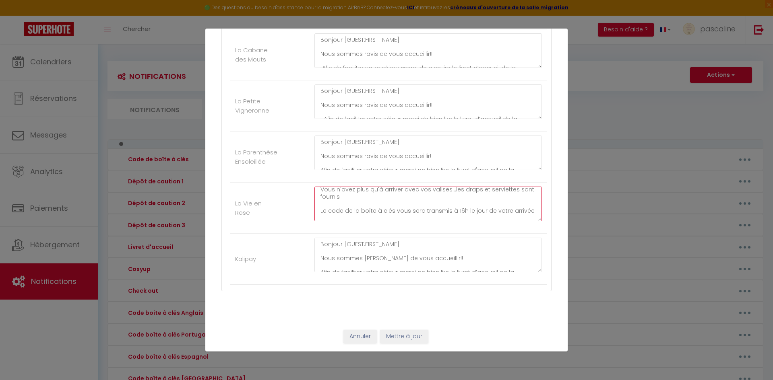
scroll to position [120, 0]
drag, startPoint x: 319, startPoint y: 192, endPoint x: 471, endPoint y: 242, distance: 160.4
click at [471, 242] on ul "Autres Sun of [PERSON_NAME] [GUEST:FIRST_NAME], Nous sommes ravis de vous accue…" at bounding box center [386, 127] width 321 height 316
click at [423, 336] on button "Mettre à jour" at bounding box center [404, 337] width 48 height 14
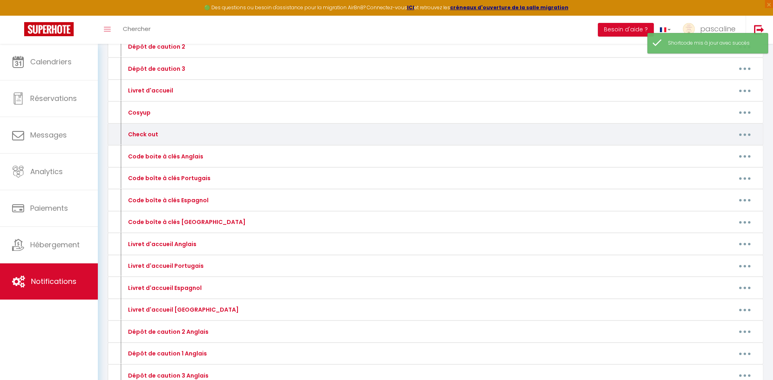
scroll to position [159, 0]
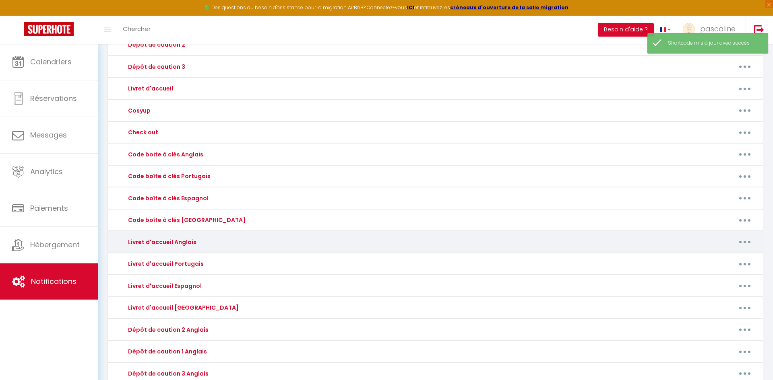
click at [745, 243] on button "button" at bounding box center [744, 242] width 23 height 13
click at [733, 258] on link "Editer" at bounding box center [724, 261] width 60 height 14
type input "Livret d'accueil Anglais"
type textarea "Welcome booklet"
type textarea "Hello [GUEST:FIRST_NAME], We are delighted to welcome you!! To make your stay e…"
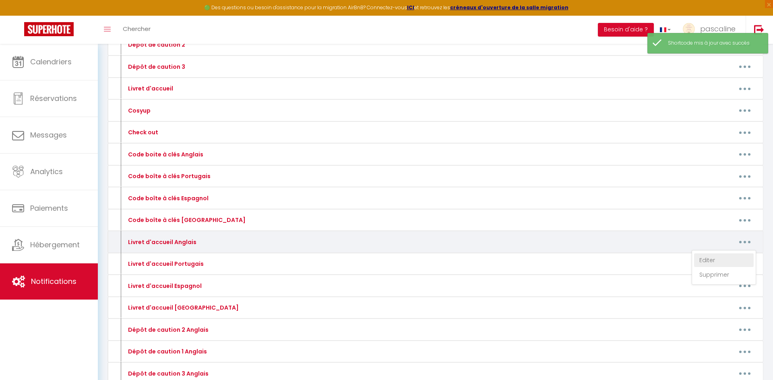
type textarea "Hello [GUEST:FIRST_NAME] We are delighted to welcome you!! To make your stay ea…"
type textarea "Hello [GUEST:FIRST_NAME] We are delighted to welcome you! To make your stay eas…"
type textarea "Hello [GUEST:FIRST_NAME] We are delighted to welcome you!! To make your stay ea…"
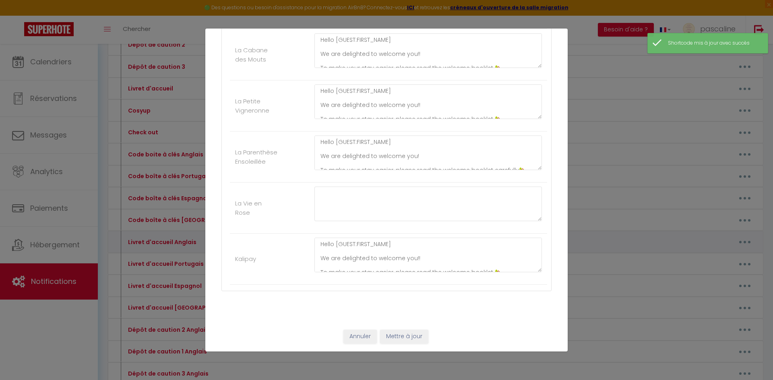
scroll to position [0, 0]
click at [413, 205] on textarea at bounding box center [427, 204] width 227 height 35
paste textarea "Hello [GUEST:FIRST_NAME], We are delighted to welcome you!! To make your stay e…"
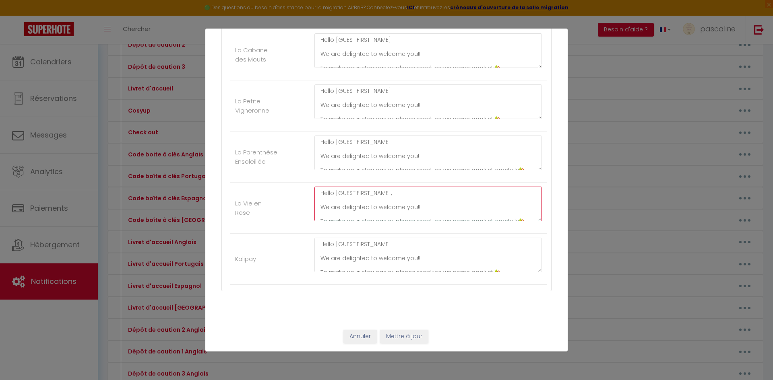
scroll to position [110, 0]
type textarea "Hello [GUEST:FIRST_NAME], We are delighted to welcome you!! To make your stay e…"
click at [400, 341] on button "Mettre à jour" at bounding box center [404, 337] width 48 height 14
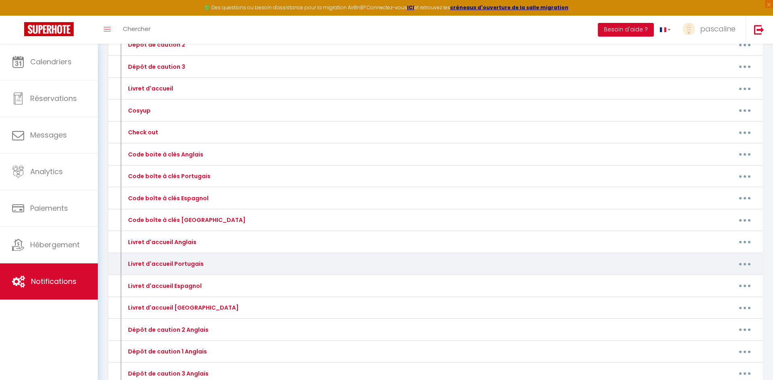
click at [747, 263] on button "button" at bounding box center [744, 264] width 23 height 13
click at [726, 283] on link "Editer" at bounding box center [724, 283] width 60 height 14
type input "Livret d'accueil Portugais"
type textarea "Livreto [PERSON_NAME]"
type textarea "Olá [GUEST:FIRST_NAME], É um prazer recebê-lo(a)!! Para facilitar sua estadia, …"
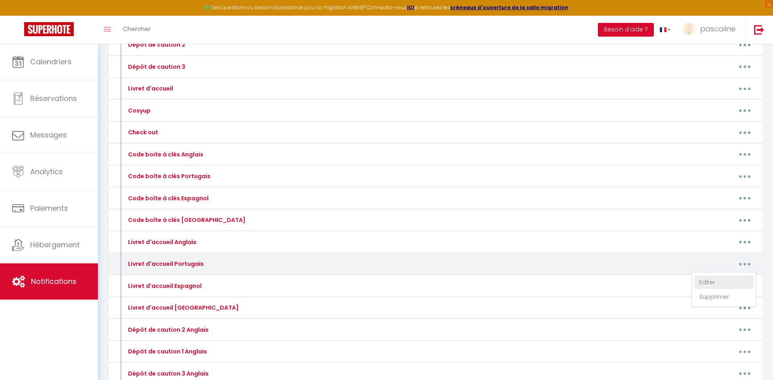
type textarea "Olá [GUEST:FIRST_NAME] É um prazer recebê-lo(a)!! Para facilitar sua estadia, l…"
type textarea "Bonjour [GUEST:FIRST_NAME] Nous sommes ravis de vous accueillir! Afin de facili…"
type textarea "Olá [GUEST:FIRST_NAME] É um prazer recebê-lo(a)!! Para facilitar sua estadia, l…"
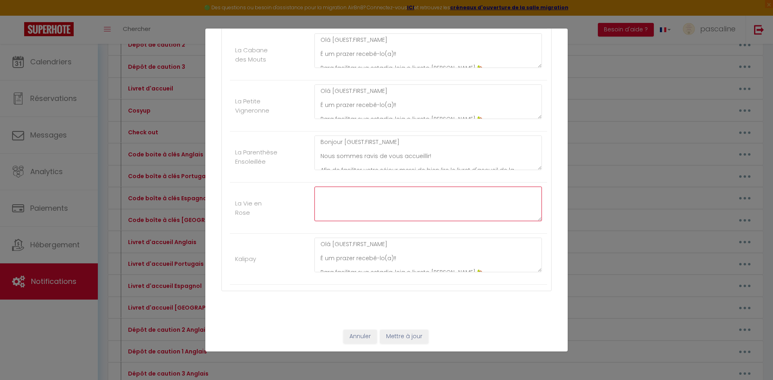
click at [375, 205] on textarea at bounding box center [427, 204] width 227 height 35
paste textarea "Olá [GUEST:FIRST_NAME], É um prazer recebê-lo(a)!! Para facilitar sua estadia, …"
type textarea "Olá [GUEST:FIRST_NAME], É um prazer recebê-lo(a)!! Para facilitar sua estadia, …"
click at [414, 334] on button "Mettre à jour" at bounding box center [404, 337] width 48 height 14
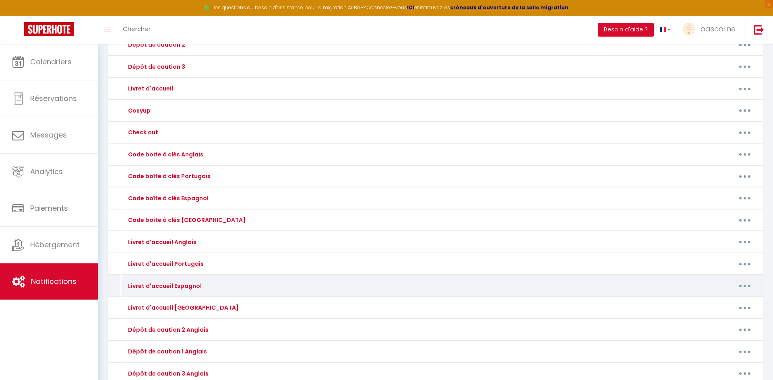
click at [749, 289] on button "button" at bounding box center [744, 286] width 23 height 13
click at [736, 303] on link "Editer" at bounding box center [724, 304] width 60 height 14
type input "Livret d'accueil Espagnol"
type textarea "Folleto de bienvenida"
type textarea "Hola [GUEST:FIRST_NAME], ¡Nos complace darle la bienvenida! Para facilitar su e…"
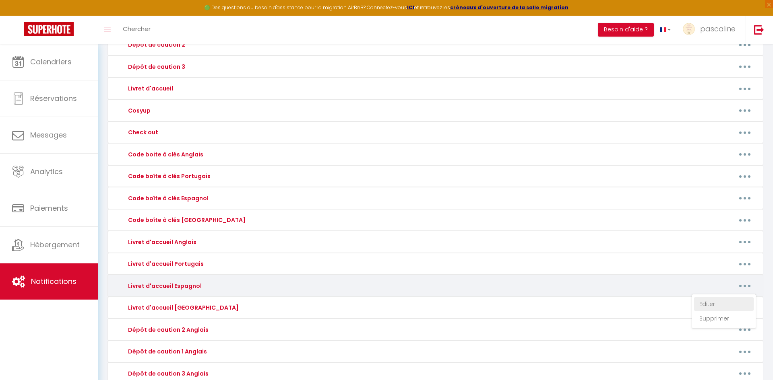
type textarea "Hola [GUEST:FIRST_NAME] , ¡Nos complace darle la bienvenida! Para facilitar su …"
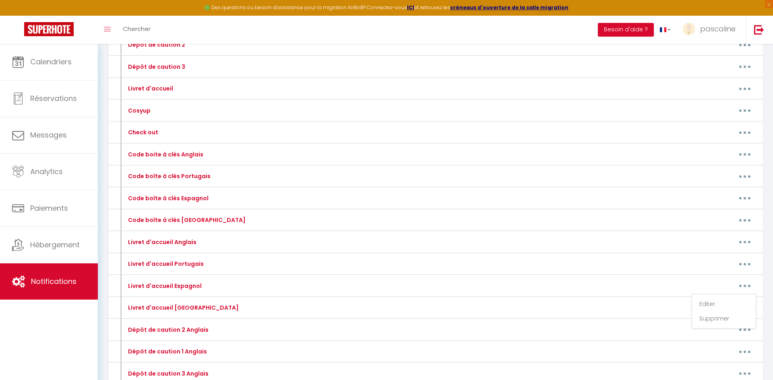
scroll to position [0, 0]
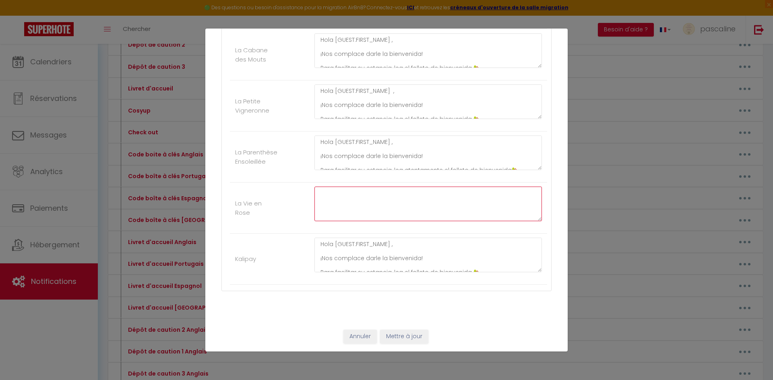
click at [361, 198] on textarea at bounding box center [427, 204] width 227 height 35
paste textarea "Hola [HUÉSPED: NOMBRE], ¡Nos complace darle la bienvenida! Para facilitar su es…"
click at [387, 192] on textarea "Hola [HUÉSPED: NOMBRE], ¡Nos complace darle la bienvenida! Para facilitar su es…" at bounding box center [427, 204] width 227 height 35
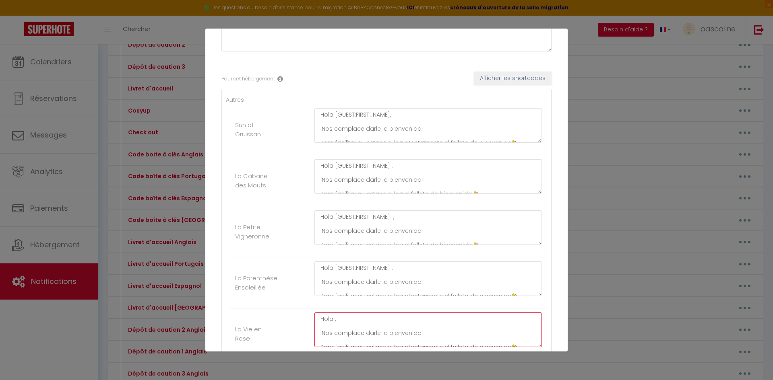
scroll to position [95, 0]
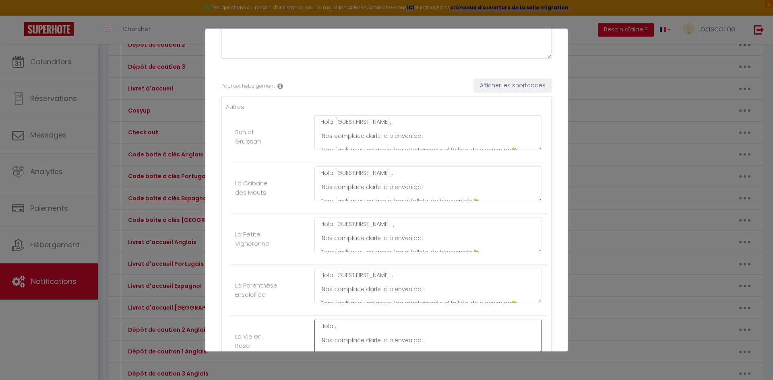
type textarea "Hola , ¡Nos complace darle la bienvenida! Para facilitar su estancia, lea atent…"
click at [529, 88] on button "Afficher les shortcodes" at bounding box center [513, 86] width 78 height 14
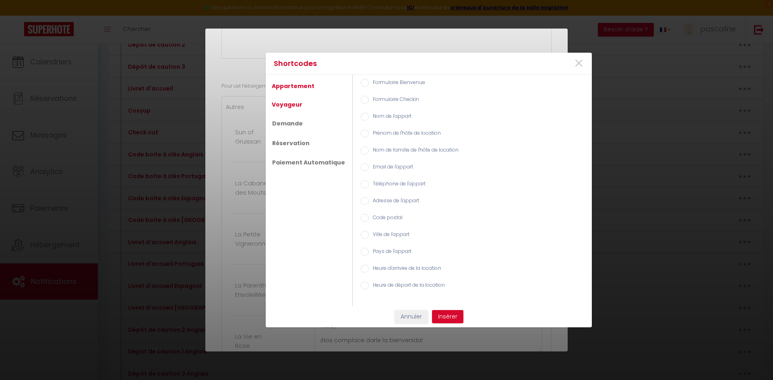
click at [278, 102] on link "Voyageur" at bounding box center [287, 104] width 39 height 14
click at [361, 100] on input "Prénom du voyageur" at bounding box center [365, 100] width 8 height 8
radio input "true"
click at [442, 316] on button "Insérer" at bounding box center [447, 317] width 31 height 14
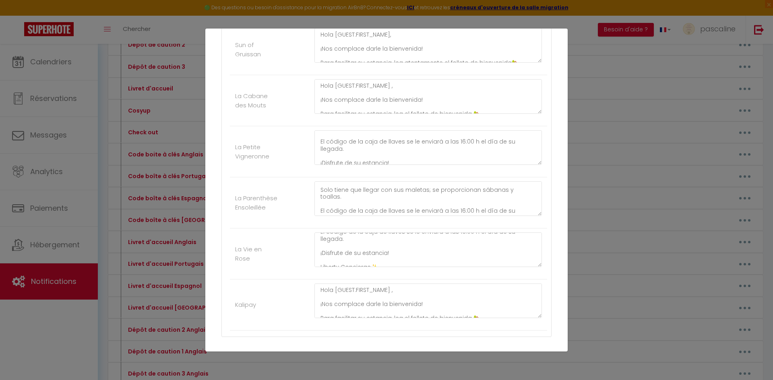
scroll to position [182, 0]
click at [369, 261] on textarea "Hola [GUEST:FIRST_NAME], ¡Nos complace darle la bienvenida! Para facilitar su e…" at bounding box center [427, 249] width 227 height 35
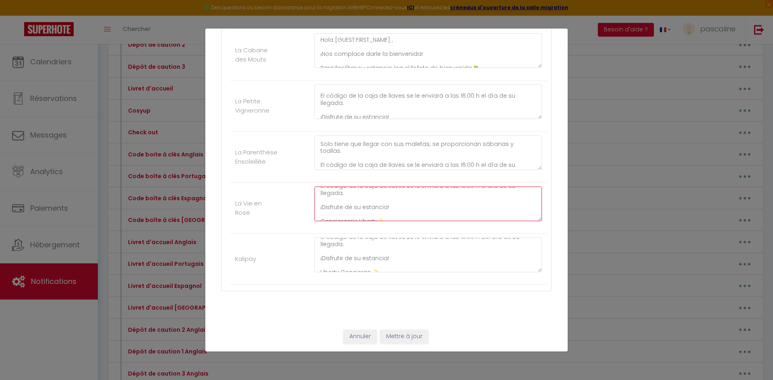
type textarea "Hola [GUEST:FIRST_NAME], ¡Nos complace darle la bienvenida! Para facilitar su e…"
click at [401, 338] on button "Mettre à jour" at bounding box center [404, 337] width 48 height 14
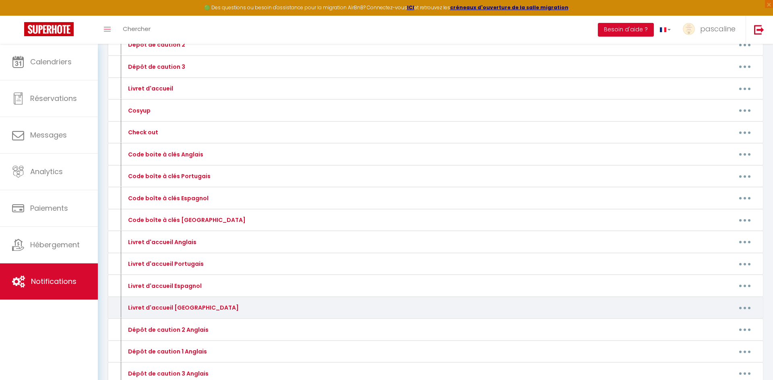
click at [748, 308] on button "button" at bounding box center [744, 307] width 23 height 13
click at [727, 325] on link "Editer" at bounding box center [724, 327] width 60 height 14
type input "Livret d'accueil [GEOGRAPHIC_DATA]"
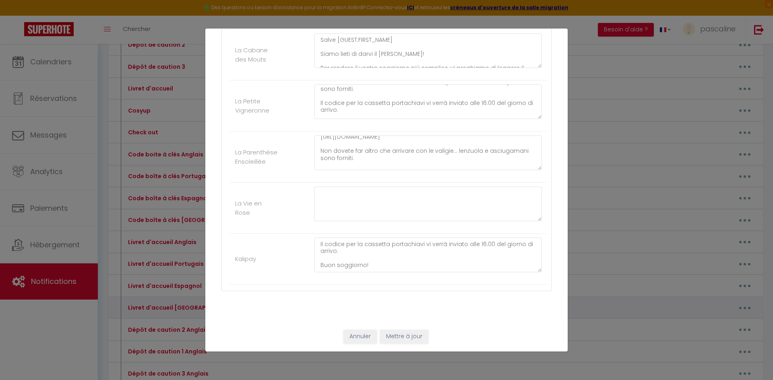
scroll to position [0, 0]
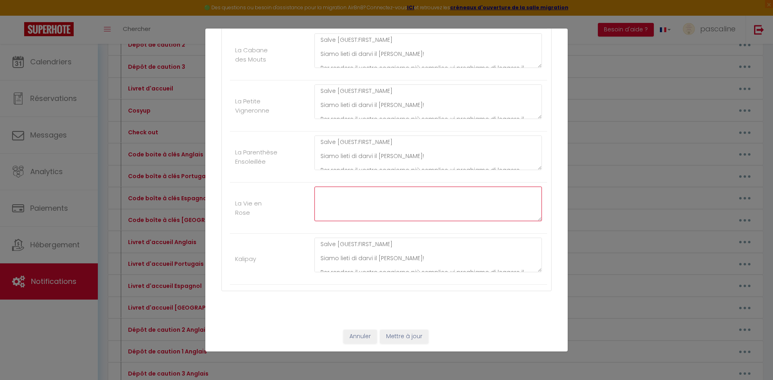
click at [352, 196] on textarea at bounding box center [427, 204] width 227 height 35
paste textarea "Salve [OSPITE:NOME], Siamo lieti di darvi il [PERSON_NAME]! Per rendere il vost…"
click at [376, 193] on textarea "Salve [OSPITE:NOME], Siamo lieti di darvi il [PERSON_NAME]! Per rendere il vost…" at bounding box center [427, 204] width 227 height 35
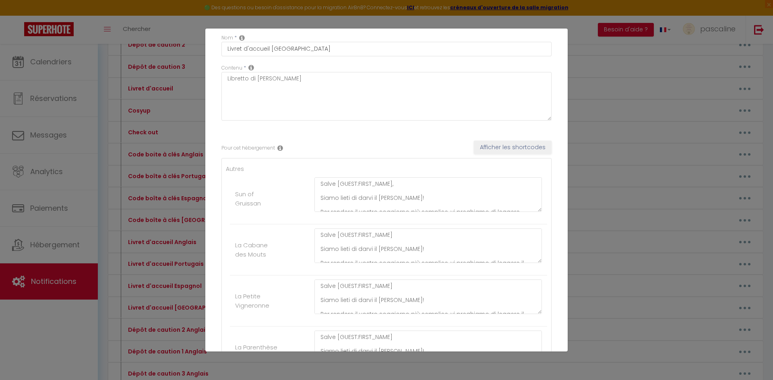
scroll to position [29, 0]
click at [530, 152] on button "Afficher les shortcodes" at bounding box center [513, 152] width 78 height 14
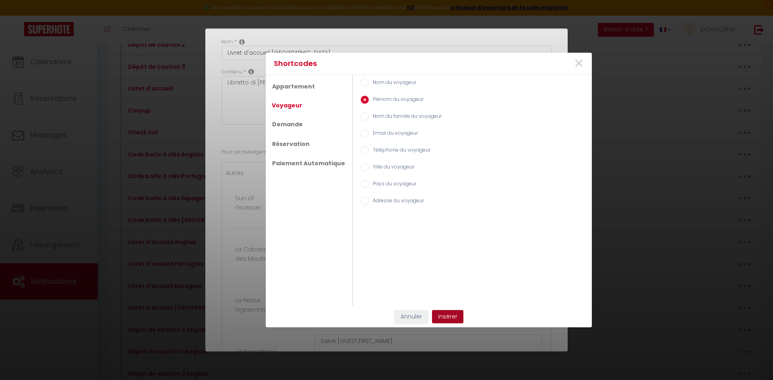
click at [450, 312] on button "Insérer" at bounding box center [447, 317] width 31 height 14
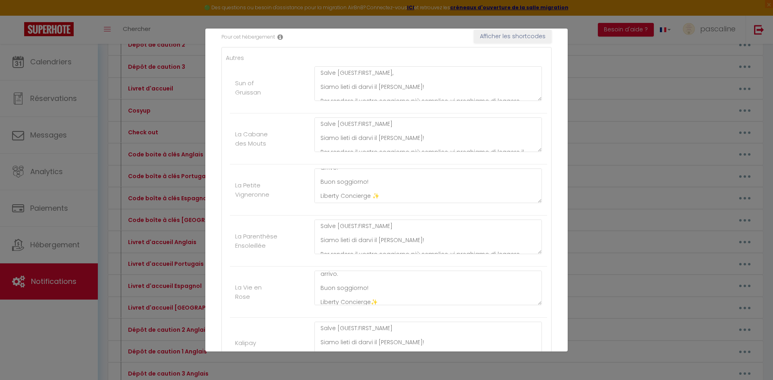
scroll to position [127, 0]
click at [369, 299] on textarea "Salve , Siamo lieti di darvi il [PERSON_NAME]! Per rendere il vostro soggiorno …" at bounding box center [427, 288] width 227 height 35
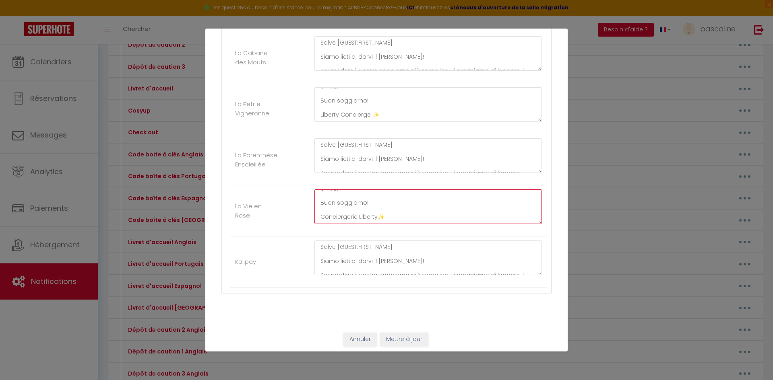
scroll to position [228, 0]
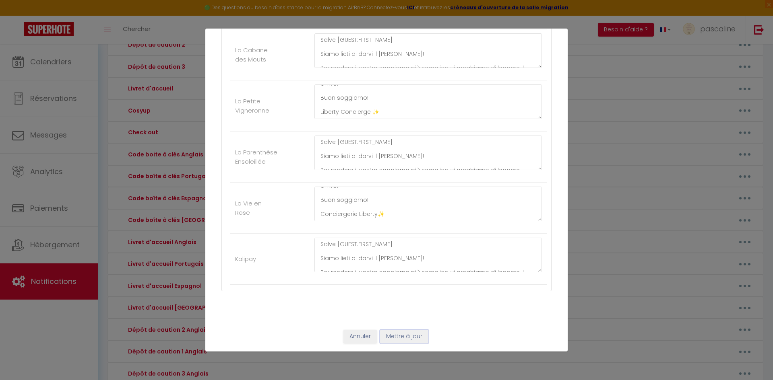
click at [417, 336] on button "Mettre à jour" at bounding box center [404, 337] width 48 height 14
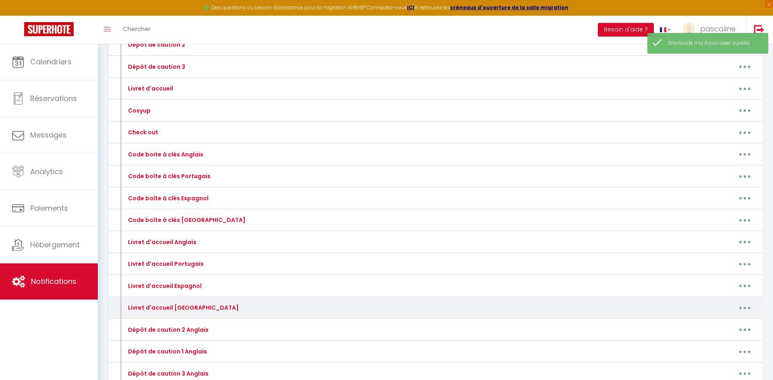
click at [744, 306] on button "button" at bounding box center [744, 307] width 23 height 13
click at [711, 324] on link "Editer" at bounding box center [724, 327] width 60 height 14
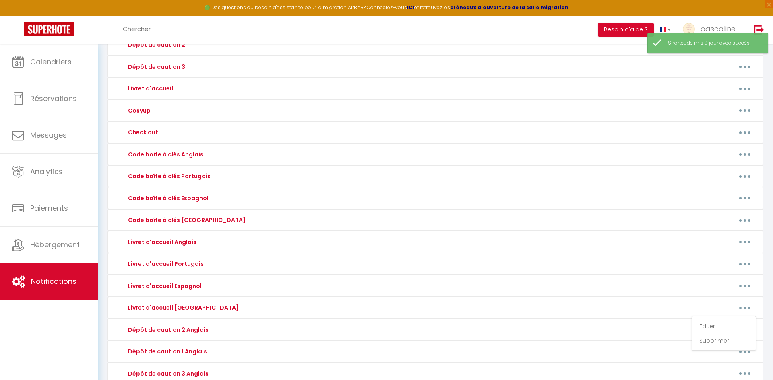
scroll to position [0, 0]
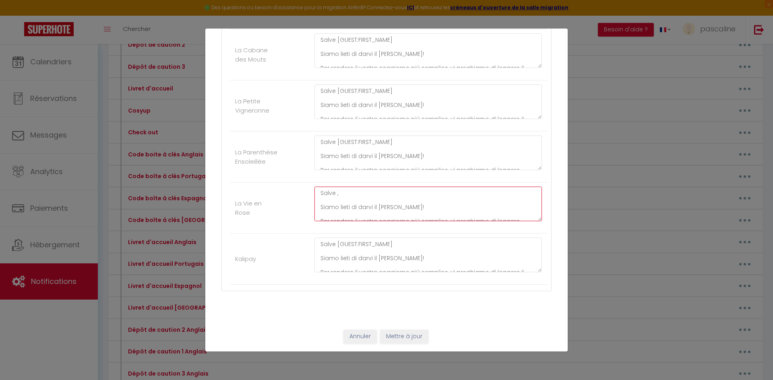
click at [334, 193] on textarea "Salve , Siamo lieti di darvi il [PERSON_NAME]! Per rendere il vostro soggiorno …" at bounding box center [427, 204] width 227 height 35
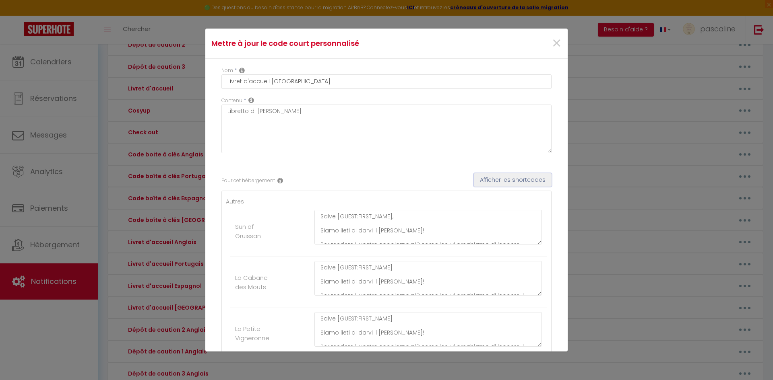
click at [501, 175] on button "Afficher les shortcodes" at bounding box center [513, 180] width 78 height 14
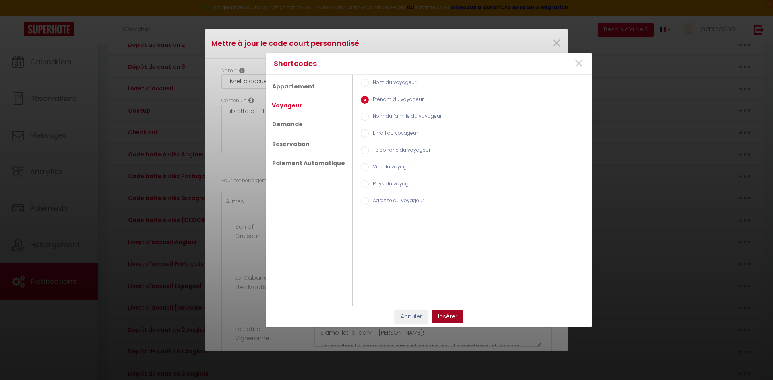
click at [452, 314] on button "Insérer" at bounding box center [447, 317] width 31 height 14
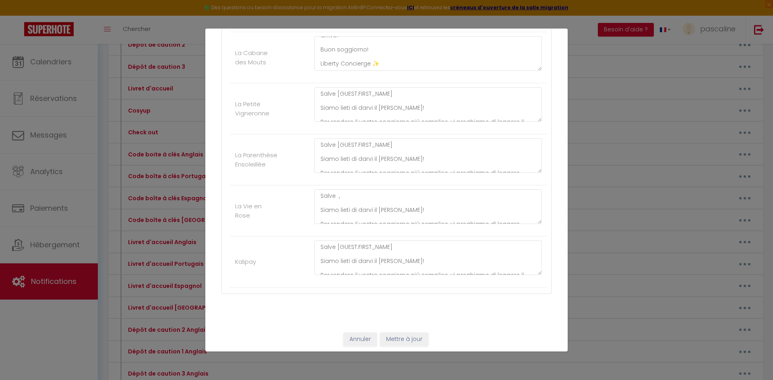
scroll to position [227, 0]
click at [412, 334] on button "Mettre à jour" at bounding box center [404, 338] width 48 height 14
